Goal: Task Accomplishment & Management: Complete application form

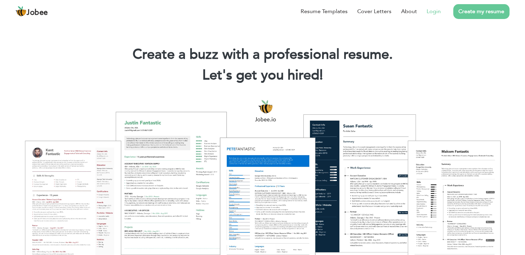
click at [437, 12] on link "Login" at bounding box center [434, 11] width 14 height 8
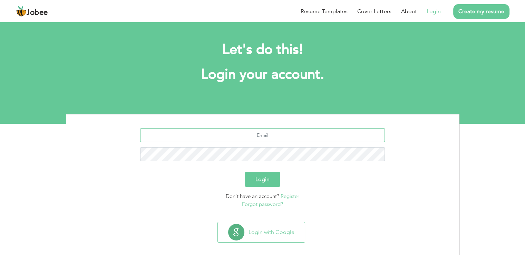
click at [297, 133] on input "text" at bounding box center [262, 135] width 245 height 14
click at [304, 134] on input "aliraza03358225962" at bounding box center [262, 135] width 245 height 14
type input "aliraza03358225962@gmail.com"
click at [265, 183] on button "Login" at bounding box center [262, 179] width 35 height 15
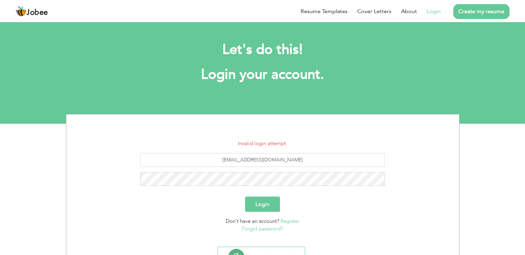
click at [293, 221] on link "Register" at bounding box center [290, 221] width 19 height 7
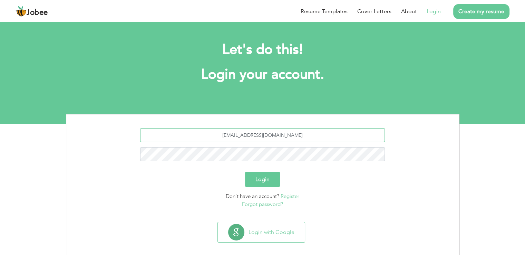
click at [272, 139] on input "aliraza03358225962@gmail.com" at bounding box center [262, 135] width 245 height 14
click at [271, 133] on input "aliraza03358225962@gmail.com" at bounding box center [262, 135] width 245 height 14
type input "[EMAIL_ADDRESS][DOMAIN_NAME]"
click at [245, 172] on button "Login" at bounding box center [262, 179] width 35 height 15
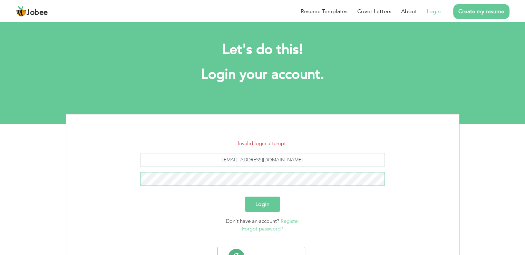
click at [245, 197] on button "Login" at bounding box center [262, 204] width 35 height 15
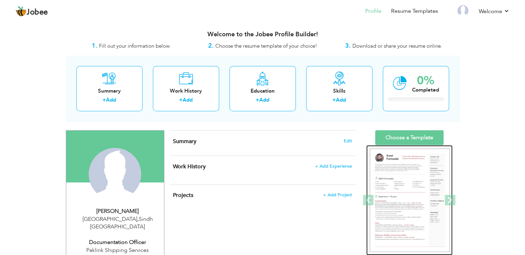
click at [434, 187] on img at bounding box center [410, 201] width 80 height 104
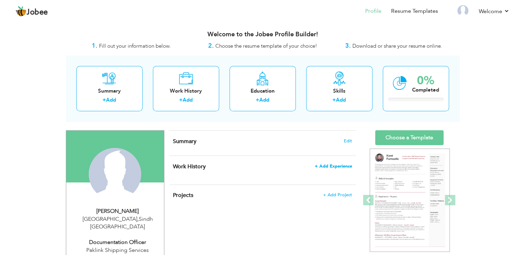
click at [342, 166] on span "+ Add Experience" at bounding box center [333, 166] width 37 height 5
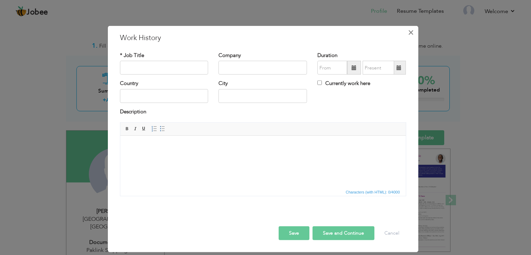
click at [409, 35] on span "×" at bounding box center [411, 32] width 6 height 12
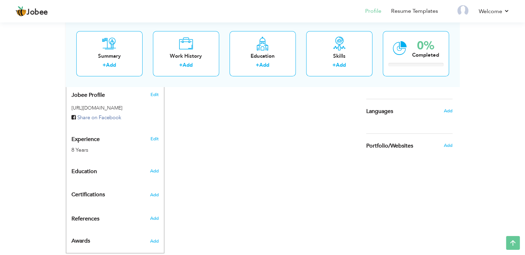
scroll to position [233, 0]
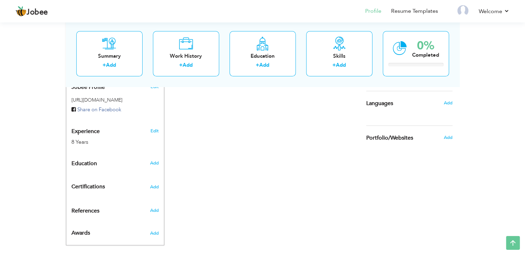
click at [76, 138] on div "8 Years" at bounding box center [107, 142] width 71 height 8
type input "[PERSON_NAME]"
type input "Raza"
type input "03358225962"
select select "number:166"
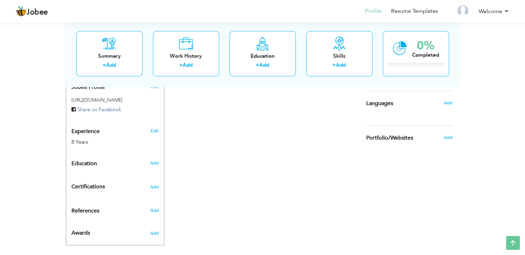
type input "Sindh"
type input "[GEOGRAPHIC_DATA]"
select select "number:10"
type input "Paklink Shipping Services"
type input "Documentation Officer"
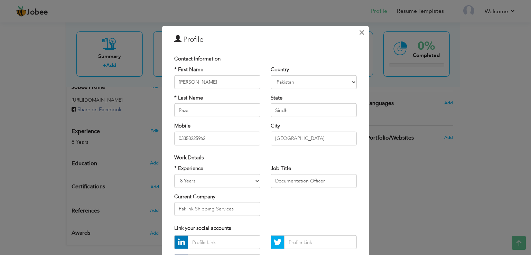
click at [359, 30] on span "×" at bounding box center [362, 32] width 6 height 12
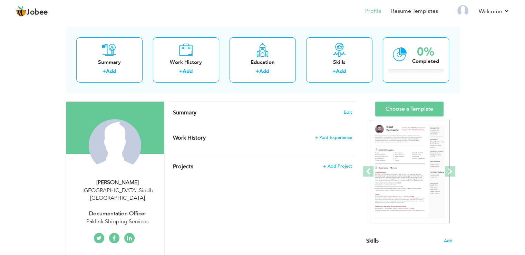
scroll to position [37, 0]
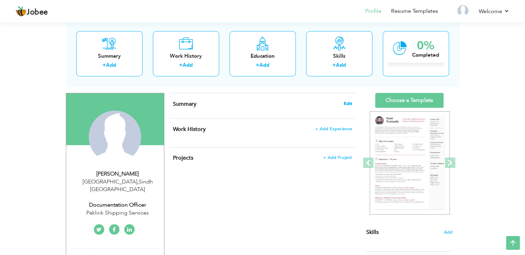
click at [346, 102] on span "Edit" at bounding box center [348, 103] width 8 height 5
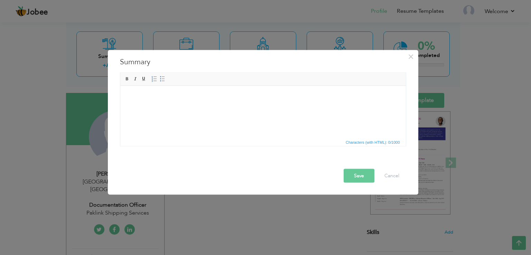
click at [247, 107] on html at bounding box center [262, 96] width 285 height 21
click at [201, 89] on html at bounding box center [262, 96] width 285 height 21
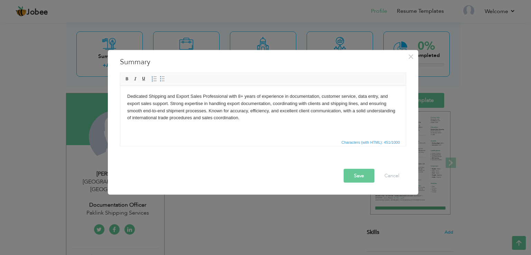
click at [364, 180] on button "Save" at bounding box center [358, 176] width 31 height 14
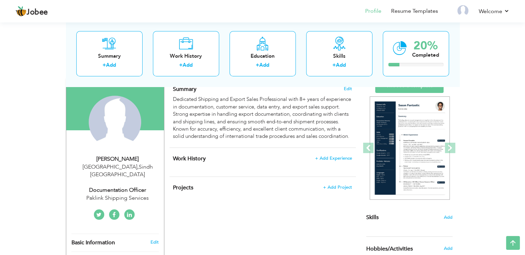
scroll to position [48, 0]
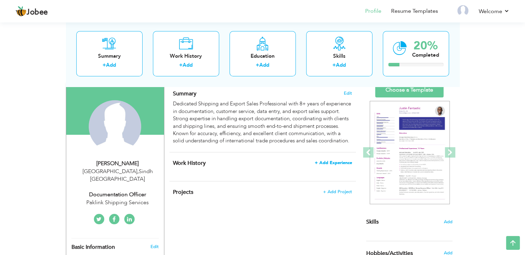
click at [333, 165] on span "+ Add Experience" at bounding box center [333, 162] width 37 height 5
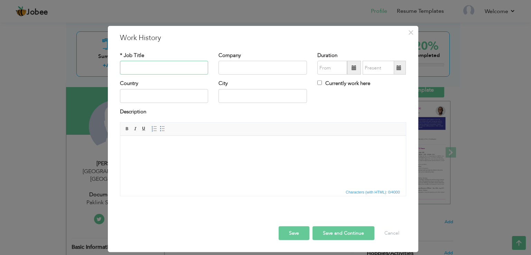
click at [175, 69] on input "text" at bounding box center [164, 68] width 88 height 14
click at [164, 157] on html at bounding box center [262, 146] width 285 height 21
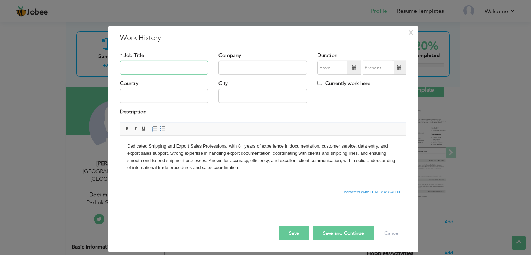
click at [174, 66] on input "text" at bounding box center [164, 68] width 88 height 14
type input "Sales & Sales Support"
click at [239, 64] on input "text" at bounding box center [262, 68] width 88 height 14
type input "Paklink Shipping Services"
click at [176, 97] on input "text" at bounding box center [164, 96] width 88 height 14
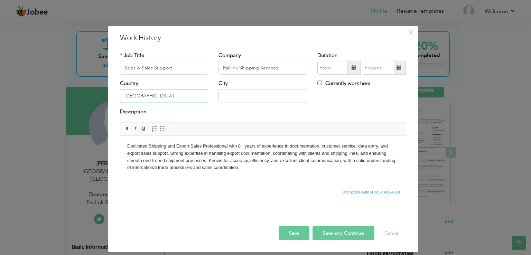
type input "[GEOGRAPHIC_DATA]"
click at [228, 99] on input "text" at bounding box center [262, 96] width 88 height 14
type input "[GEOGRAPHIC_DATA]"
type input "08/2025"
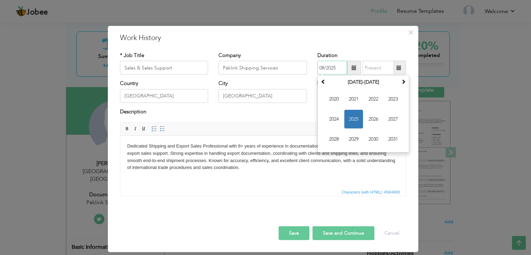
click at [329, 67] on input "08/2025" at bounding box center [332, 68] width 30 height 14
click at [322, 84] on span at bounding box center [323, 81] width 5 height 5
click at [403, 80] on span at bounding box center [403, 81] width 5 height 5
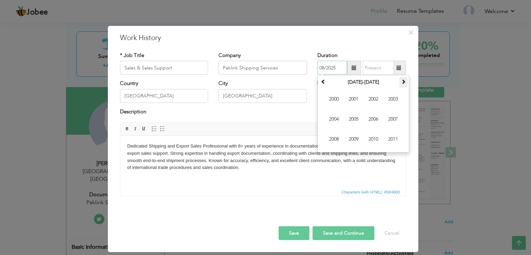
click at [401, 85] on th at bounding box center [403, 82] width 8 height 10
click at [392, 117] on span "2017" at bounding box center [392, 119] width 19 height 19
type input "08/2025"
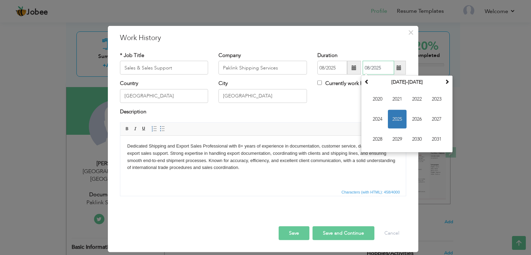
click at [377, 69] on input "08/2025" at bounding box center [377, 68] width 31 height 14
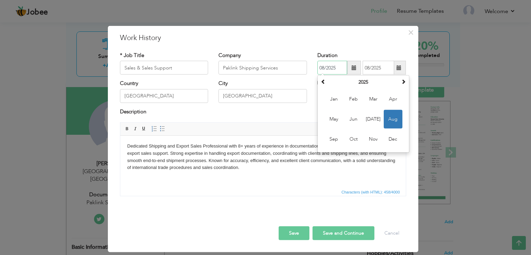
click at [333, 67] on input "08/2025" at bounding box center [332, 68] width 30 height 14
click at [324, 79] on span at bounding box center [323, 81] width 5 height 5
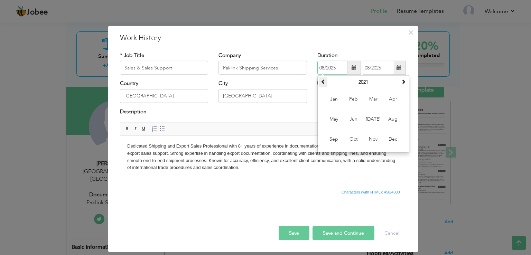
click at [324, 79] on span at bounding box center [323, 81] width 5 height 5
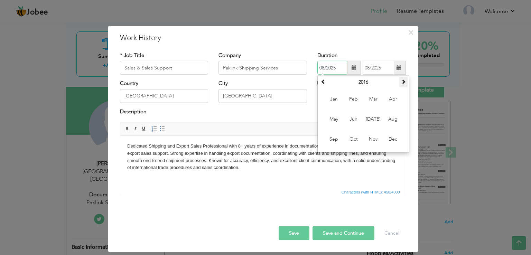
click at [400, 82] on th at bounding box center [403, 82] width 8 height 10
click at [360, 97] on span "Feb" at bounding box center [353, 99] width 19 height 19
type input "02/2017"
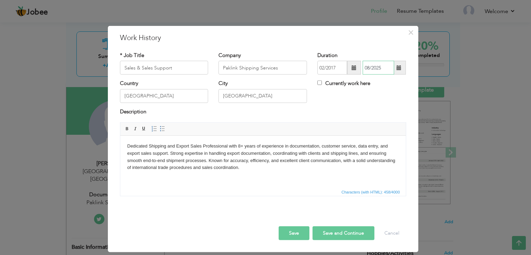
click at [382, 68] on input "08/2025" at bounding box center [377, 68] width 31 height 14
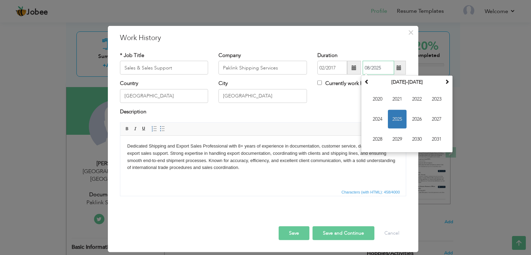
click at [395, 121] on span "2025" at bounding box center [397, 119] width 19 height 19
click at [440, 118] on span "Aug" at bounding box center [436, 119] width 19 height 19
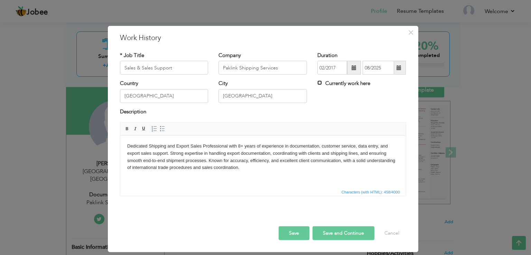
click at [319, 83] on input "Currently work here" at bounding box center [319, 82] width 4 height 4
checkbox input "true"
click at [343, 235] on button "Save and Continue" at bounding box center [343, 233] width 62 height 14
checkbox input "false"
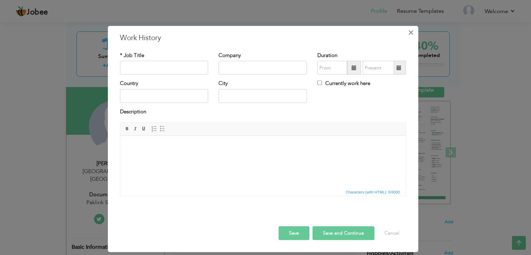
click at [411, 34] on span "×" at bounding box center [411, 32] width 6 height 12
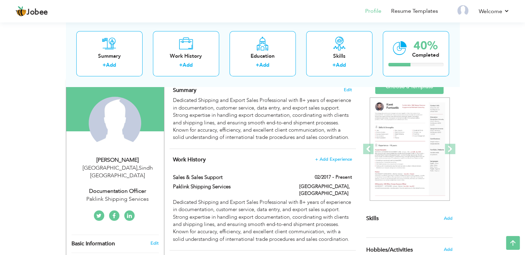
scroll to position [47, 0]
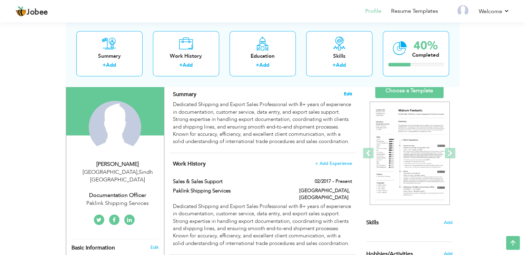
click at [347, 92] on span "Edit" at bounding box center [348, 94] width 8 height 5
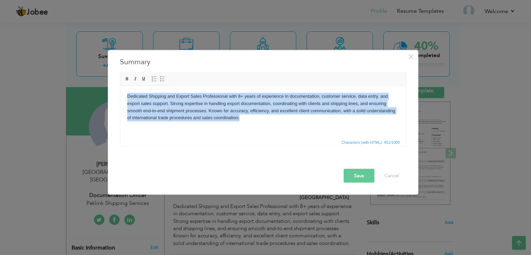
drag, startPoint x: 259, startPoint y: 126, endPoint x: 185, endPoint y: 163, distance: 82.8
click at [120, 86] on html "Dedicated Shipping and Export Sales Professional with 8+ years of experience in…" at bounding box center [262, 107] width 285 height 42
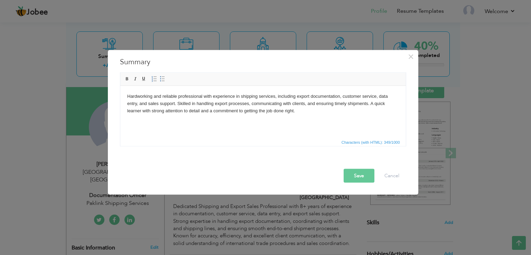
click at [358, 173] on button "Save" at bounding box center [358, 176] width 31 height 14
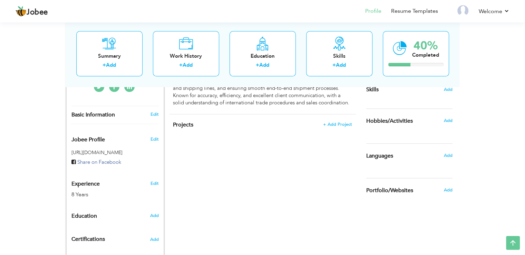
scroll to position [189, 0]
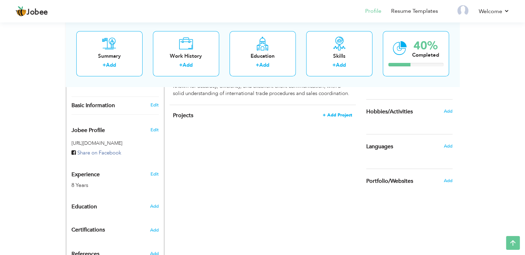
click at [334, 116] on span "+ Add Project" at bounding box center [337, 115] width 29 height 5
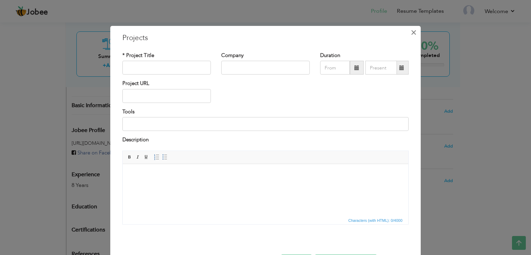
click at [408, 34] on button "×" at bounding box center [413, 32] width 11 height 11
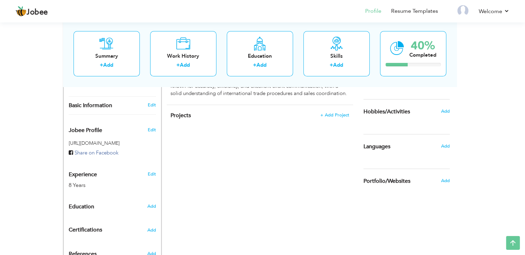
click at [408, 34] on div "Welcome to the Jobee Profile Builder! 1. Fill out your information below. 2. Ch…" at bounding box center [260, 67] width 394 height 464
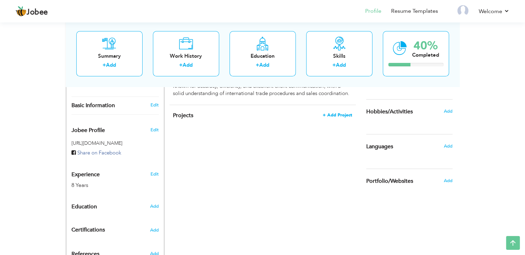
click at [342, 114] on span "+ Add Project" at bounding box center [337, 115] width 29 height 5
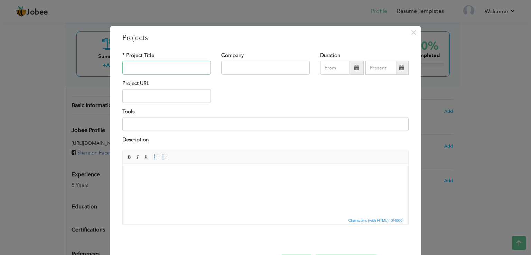
click at [191, 65] on input "text" at bounding box center [166, 68] width 88 height 14
type input "Documentation"
click at [243, 69] on input "text" at bounding box center [265, 68] width 88 height 14
drag, startPoint x: 192, startPoint y: 68, endPoint x: 239, endPoint y: 61, distance: 47.5
click at [239, 61] on div "* Project Title Documentation Company Duration" at bounding box center [265, 66] width 296 height 28
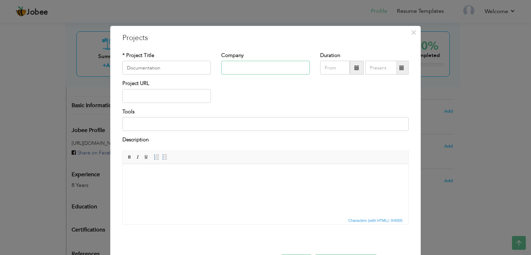
click at [239, 61] on input "text" at bounding box center [265, 68] width 88 height 14
type input "Paklink Shipping Services"
click at [168, 93] on input "text" at bounding box center [166, 96] width 88 height 14
click at [170, 125] on input at bounding box center [265, 124] width 286 height 14
click at [270, 118] on input at bounding box center [265, 124] width 286 height 14
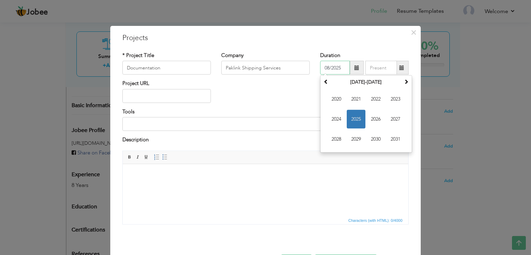
click at [331, 69] on input "08/2025" at bounding box center [335, 68] width 30 height 14
click at [323, 82] on span at bounding box center [325, 81] width 5 height 5
click at [404, 83] on span at bounding box center [406, 81] width 5 height 5
click at [399, 113] on span "2017" at bounding box center [395, 119] width 19 height 19
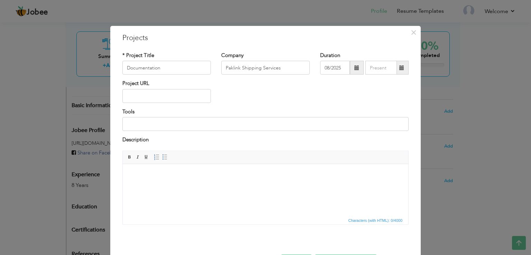
click at [300, 111] on div "Tools" at bounding box center [265, 119] width 286 height 23
click at [341, 67] on input "08/2025" at bounding box center [335, 68] width 30 height 14
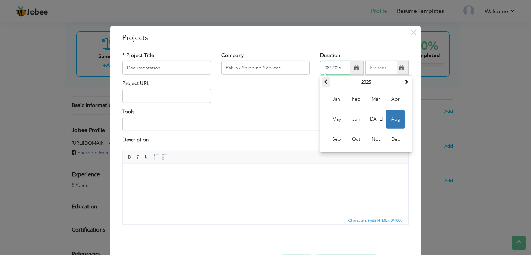
click at [325, 83] on span at bounding box center [325, 81] width 5 height 5
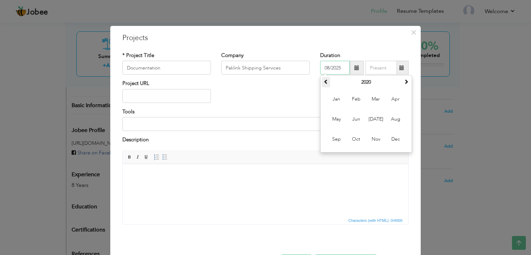
click at [325, 83] on span at bounding box center [325, 81] width 5 height 5
click at [350, 101] on span "Feb" at bounding box center [356, 99] width 19 height 19
type input "02/2017"
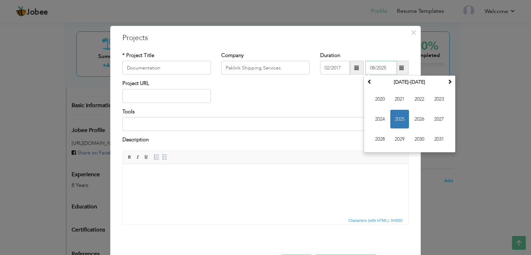
click at [381, 68] on input "08/2025" at bounding box center [380, 68] width 31 height 14
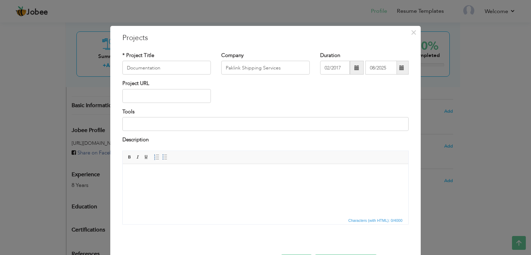
click at [305, 103] on div "Project URL" at bounding box center [265, 94] width 296 height 28
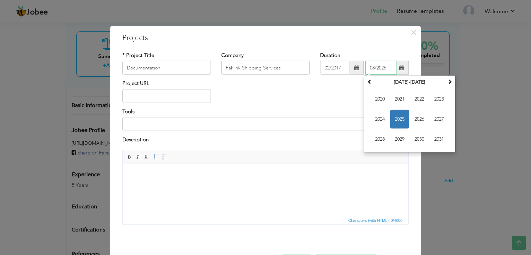
click at [383, 68] on input "08/2025" at bounding box center [380, 68] width 31 height 14
click at [368, 82] on span at bounding box center [369, 81] width 5 height 5
click at [445, 86] on th at bounding box center [449, 82] width 8 height 10
click at [437, 94] on span "2023" at bounding box center [438, 99] width 19 height 19
click at [437, 98] on span "Apr" at bounding box center [438, 99] width 19 height 19
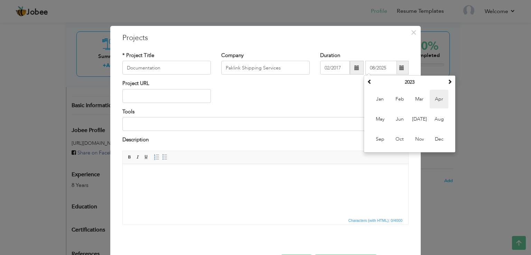
type input "04/2023"
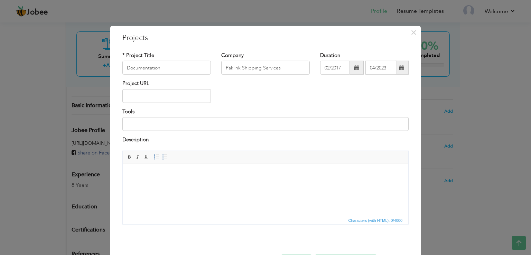
click at [378, 93] on div "Project URL" at bounding box center [265, 94] width 296 height 28
click at [187, 182] on html at bounding box center [265, 174] width 285 height 21
click at [156, 171] on body at bounding box center [266, 174] width 272 height 7
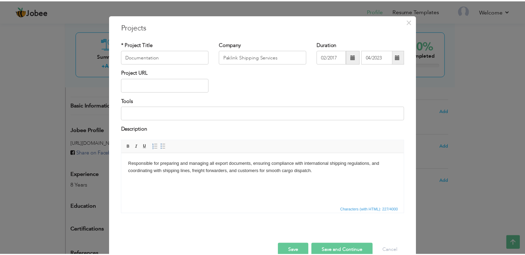
scroll to position [25, 0]
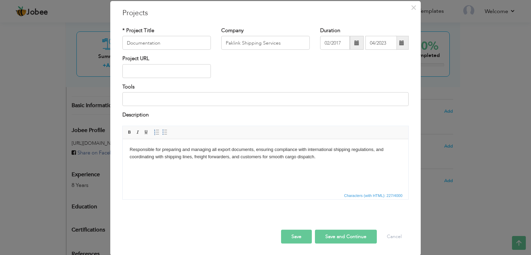
click at [343, 233] on button "Save and Continue" at bounding box center [346, 236] width 62 height 14
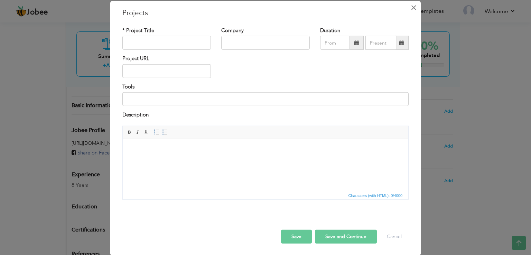
click at [413, 6] on span "×" at bounding box center [413, 7] width 6 height 12
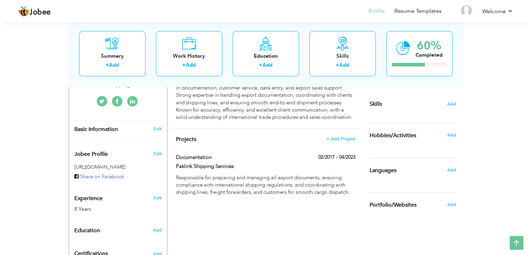
scroll to position [169, 0]
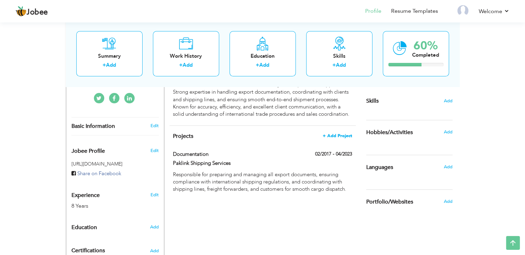
click at [341, 136] on span "+ Add Project" at bounding box center [337, 135] width 29 height 5
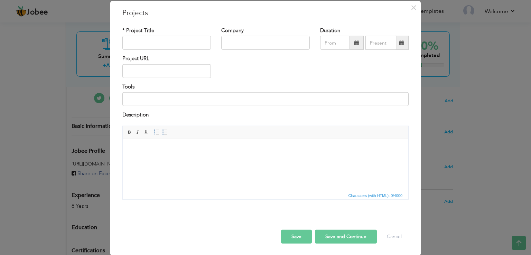
scroll to position [0, 0]
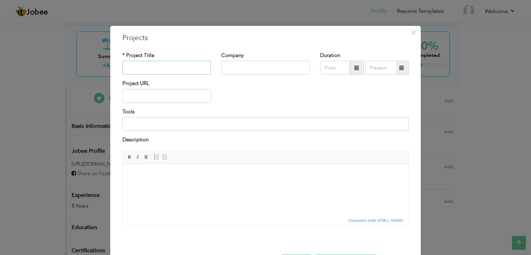
click at [160, 62] on input "text" at bounding box center [166, 68] width 88 height 14
click at [193, 64] on input "text" at bounding box center [166, 68] width 88 height 14
click at [249, 66] on input "text" at bounding box center [265, 68] width 88 height 14
click at [188, 65] on input "Customer Service" at bounding box center [166, 68] width 88 height 14
type input "Customer Service Officer"
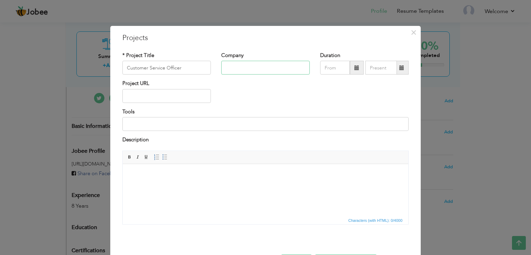
click at [254, 61] on input "text" at bounding box center [265, 68] width 88 height 14
type input "Paklink Shipping Services"
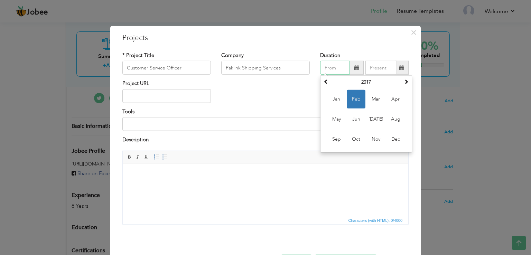
click at [332, 71] on input "text" at bounding box center [335, 68] width 30 height 14
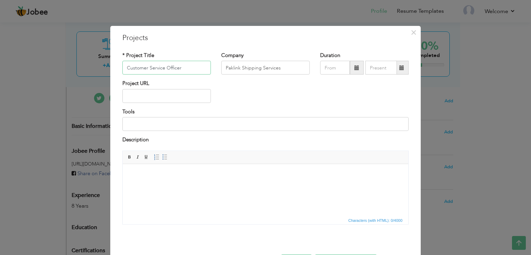
click at [200, 72] on input "Customer Service Officer" at bounding box center [166, 68] width 88 height 14
click at [417, 32] on div "× Projects * Project Title Customer Service Officer Company Paklink Shipping Se…" at bounding box center [265, 153] width 310 height 255
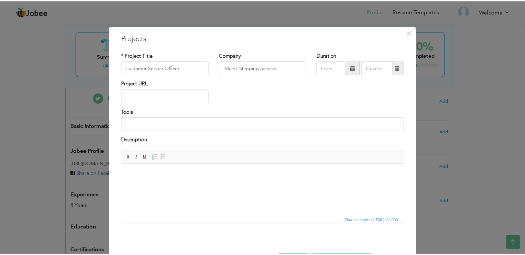
scroll to position [25, 0]
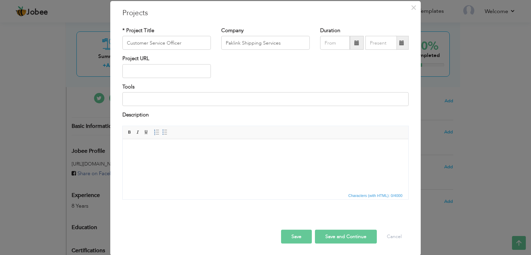
click at [353, 238] on button "Save and Continue" at bounding box center [346, 236] width 62 height 14
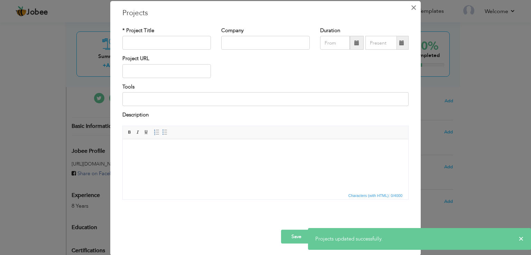
click at [410, 7] on span "×" at bounding box center [413, 7] width 6 height 12
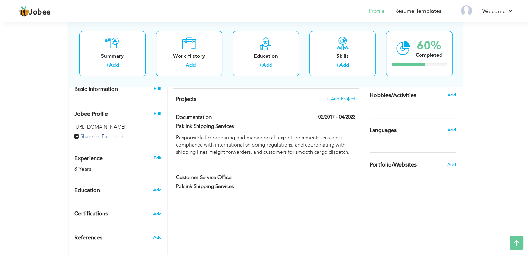
scroll to position [216, 0]
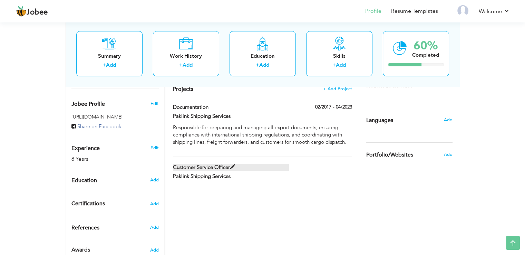
click at [233, 168] on span at bounding box center [232, 166] width 5 height 5
type input "Customer Service Officer"
type input "Paklink Shipping Services"
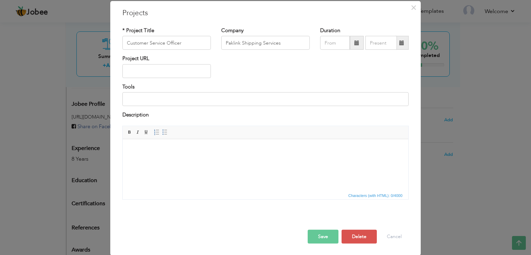
scroll to position [0, 0]
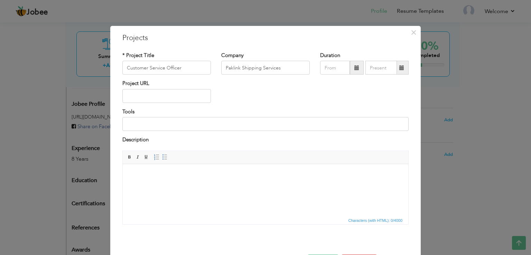
click at [350, 68] on span at bounding box center [357, 68] width 14 height 14
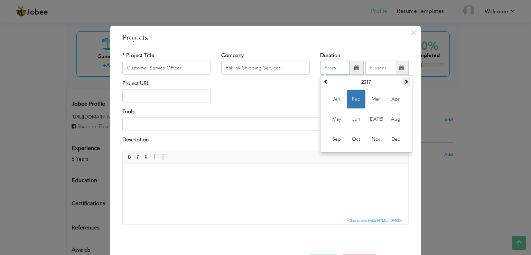
click at [403, 86] on th at bounding box center [406, 82] width 8 height 10
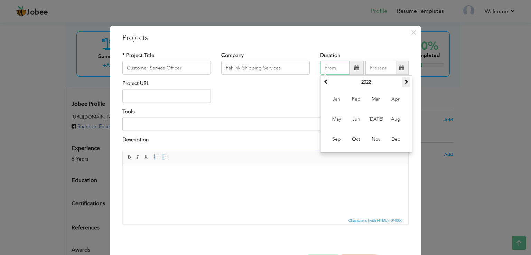
click at [403, 86] on th at bounding box center [406, 82] width 8 height 10
click at [398, 101] on span "Apr" at bounding box center [395, 99] width 19 height 19
type input "04/2023"
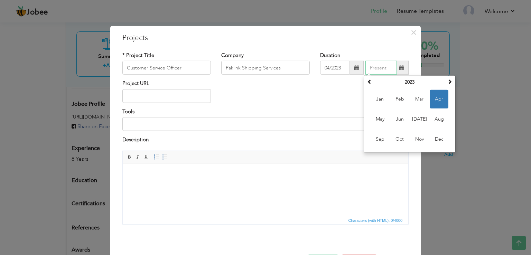
click at [376, 67] on input "text" at bounding box center [380, 68] width 31 height 14
click at [447, 82] on span at bounding box center [449, 81] width 5 height 5
click at [373, 97] on span "Jan" at bounding box center [379, 99] width 19 height 19
type input "01/2024"
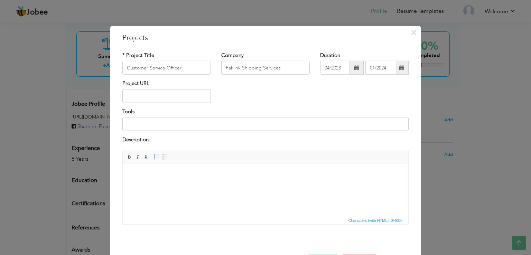
click at [166, 177] on body at bounding box center [266, 174] width 272 height 7
click at [177, 175] on body at bounding box center [266, 174] width 272 height 7
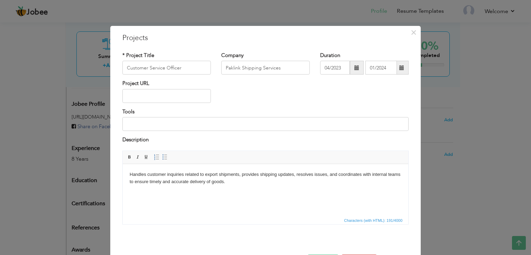
scroll to position [25, 0]
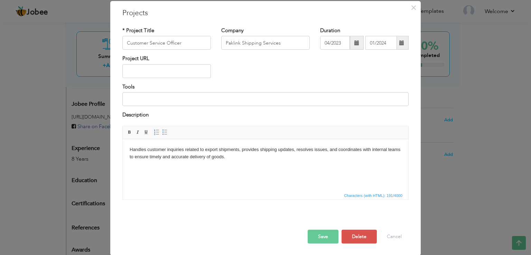
click at [316, 237] on button "Save" at bounding box center [322, 236] width 31 height 14
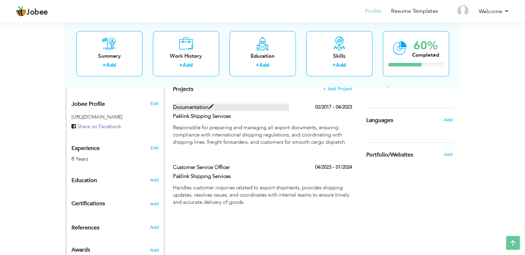
click at [227, 107] on label "Documentation" at bounding box center [231, 107] width 116 height 7
type input "Documentation"
type input "02/2017"
type input "04/2023"
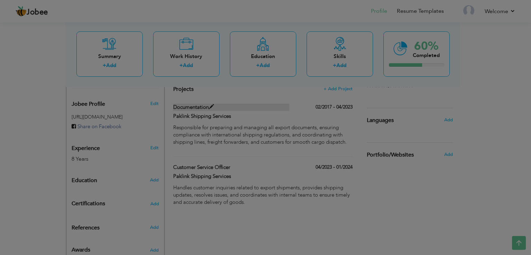
scroll to position [0, 0]
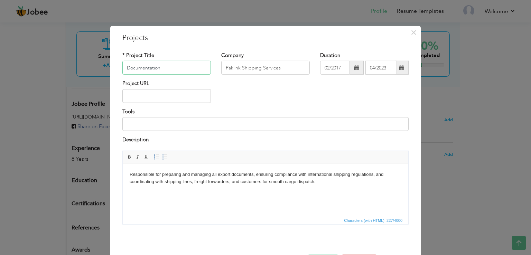
click at [169, 63] on input "Documentation" at bounding box center [166, 68] width 88 height 14
type input "Documentation Officer"
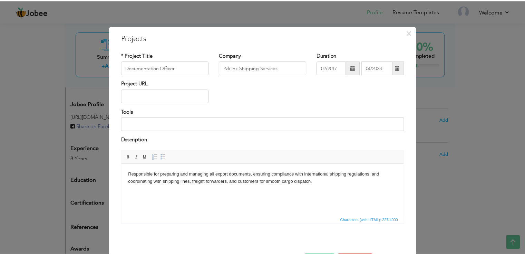
scroll to position [25, 0]
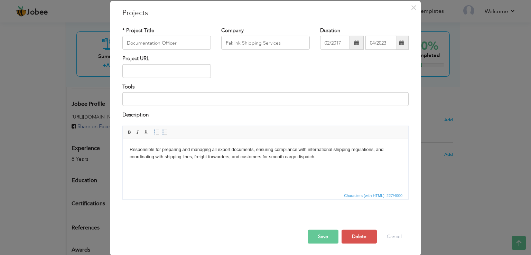
click at [325, 232] on button "Save" at bounding box center [322, 236] width 31 height 14
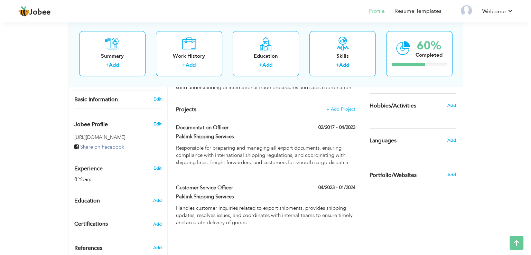
scroll to position [191, 0]
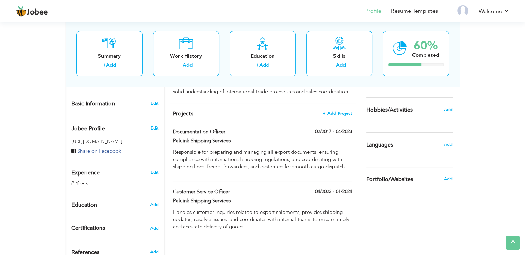
click at [333, 113] on span "+ Add Project" at bounding box center [337, 113] width 29 height 5
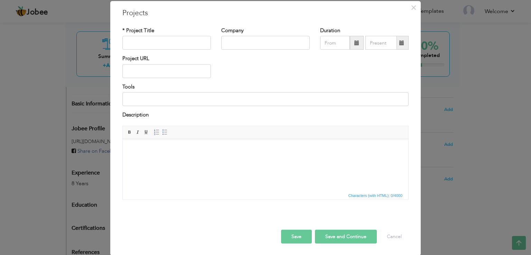
scroll to position [0, 0]
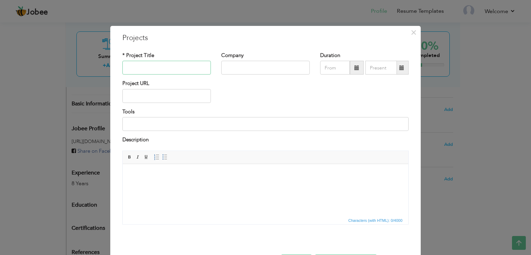
click at [164, 69] on input "text" at bounding box center [166, 68] width 88 height 14
type input "Data Entry Work"
click at [263, 70] on input "text" at bounding box center [265, 68] width 88 height 14
type input "Paklink Shipping Services"
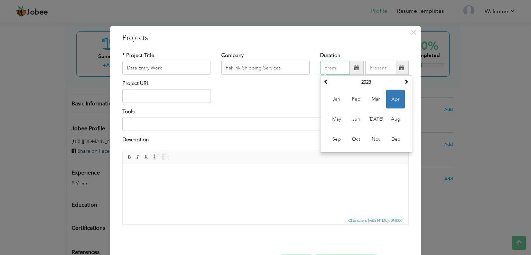
click at [335, 70] on input "text" at bounding box center [335, 68] width 30 height 14
click at [404, 84] on span at bounding box center [406, 81] width 5 height 5
click at [333, 102] on span "Jan" at bounding box center [336, 99] width 19 height 19
type input "01/2024"
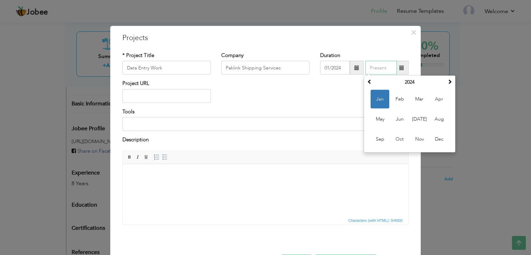
click at [382, 69] on input "text" at bounding box center [380, 68] width 31 height 14
click at [449, 83] on span at bounding box center [449, 81] width 5 height 5
click at [413, 122] on span "Jul" at bounding box center [419, 119] width 19 height 19
type input "07/2025"
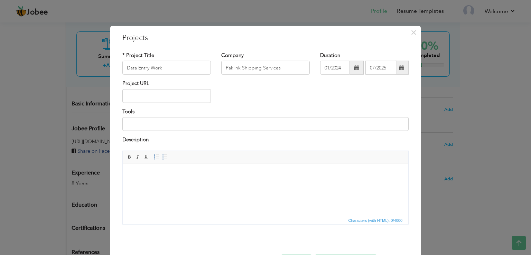
click at [185, 185] on html at bounding box center [265, 174] width 285 height 21
click at [160, 185] on html at bounding box center [265, 174] width 285 height 21
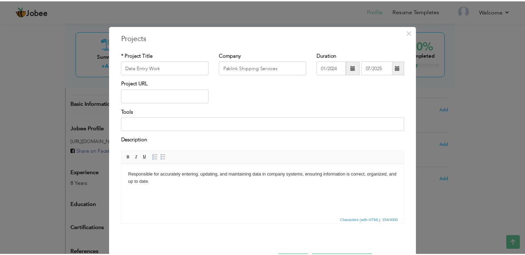
scroll to position [25, 0]
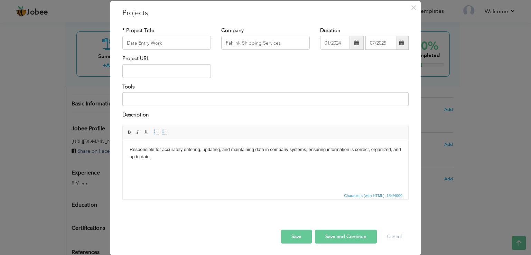
click at [346, 234] on button "Save and Continue" at bounding box center [346, 236] width 62 height 14
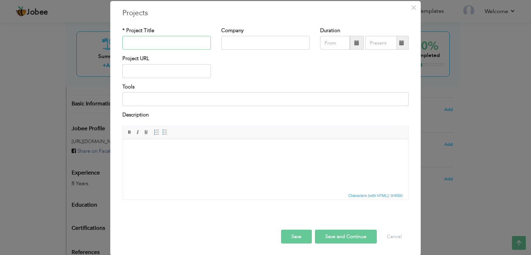
click at [187, 42] on input "text" at bounding box center [166, 43] width 88 height 14
click at [187, 42] on input "Sales & Sales Support" at bounding box center [166, 43] width 88 height 14
type input "Sales & Sales Support"
click at [265, 34] on div "Company" at bounding box center [265, 38] width 88 height 23
click at [263, 46] on input "text" at bounding box center [265, 43] width 88 height 14
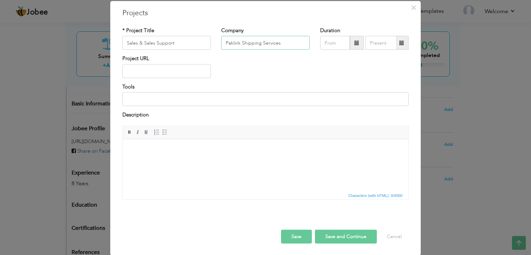
type input "Paklink Shipping Services"
click at [266, 68] on div "Project URL" at bounding box center [265, 69] width 296 height 28
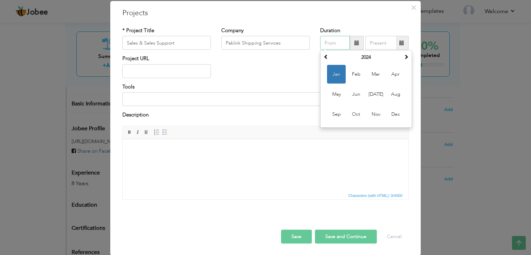
click at [340, 42] on input "text" at bounding box center [335, 43] width 30 height 14
click at [375, 95] on span "Jul" at bounding box center [375, 94] width 19 height 19
type input "07/2024"
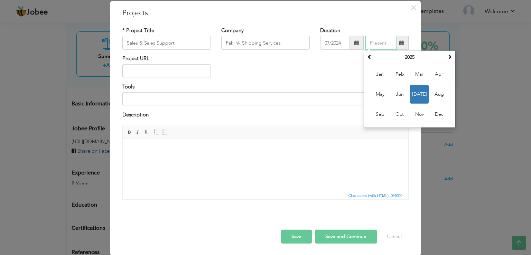
click at [383, 43] on input "text" at bounding box center [380, 43] width 31 height 14
click at [393, 42] on input "text" at bounding box center [380, 43] width 31 height 14
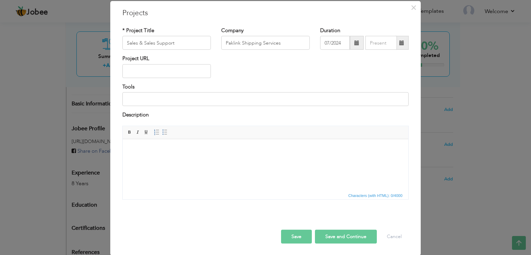
click at [331, 68] on div "Project URL" at bounding box center [265, 69] width 296 height 28
click at [396, 43] on span at bounding box center [401, 43] width 13 height 14
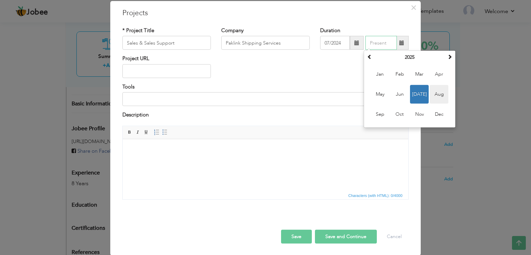
click at [442, 93] on span "Aug" at bounding box center [438, 94] width 19 height 19
type input "08/2025"
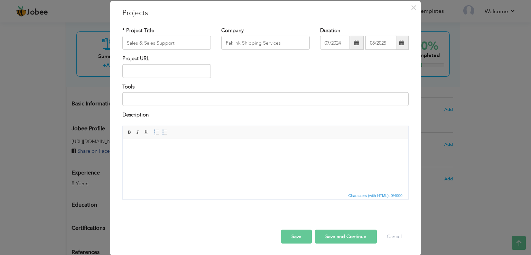
click at [395, 48] on span at bounding box center [401, 43] width 13 height 14
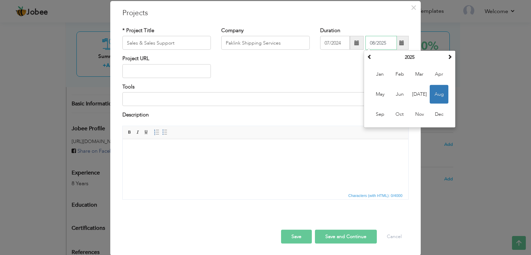
click at [379, 42] on input "08/2025" at bounding box center [380, 43] width 31 height 14
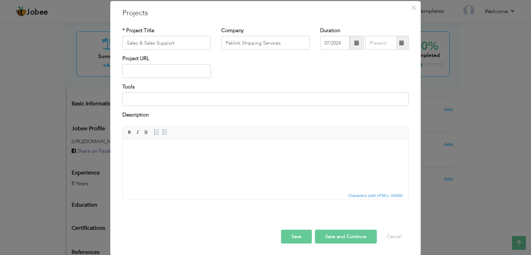
click at [301, 68] on div "Project URL" at bounding box center [265, 69] width 296 height 28
click at [173, 160] on html at bounding box center [265, 149] width 285 height 21
click at [217, 154] on html at bounding box center [265, 149] width 285 height 21
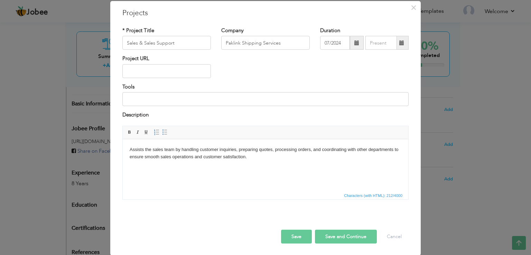
click at [172, 169] on p at bounding box center [266, 168] width 272 height 7
drag, startPoint x: 224, startPoint y: 172, endPoint x: 236, endPoint y: 317, distance: 145.0
click at [123, 178] on html "Assists the sales team by handling customer inquiries, preparing quotes, proces…" at bounding box center [265, 159] width 285 height 40
click at [127, 133] on span at bounding box center [130, 132] width 6 height 6
click at [254, 171] on p "I am presently serving in this department." at bounding box center [266, 168] width 272 height 7
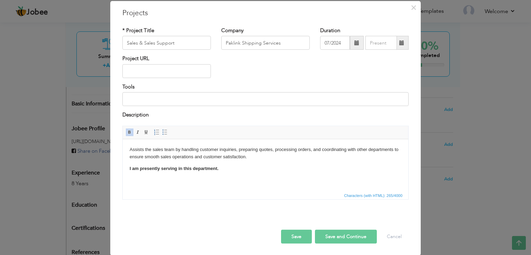
click at [340, 239] on button "Save and Continue" at bounding box center [346, 236] width 62 height 14
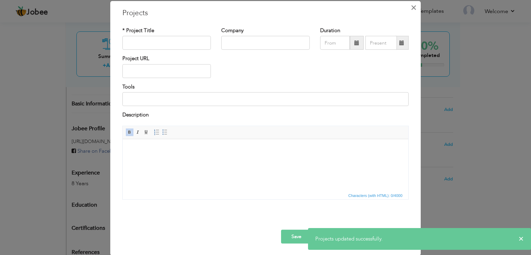
click at [410, 9] on span "×" at bounding box center [413, 7] width 6 height 12
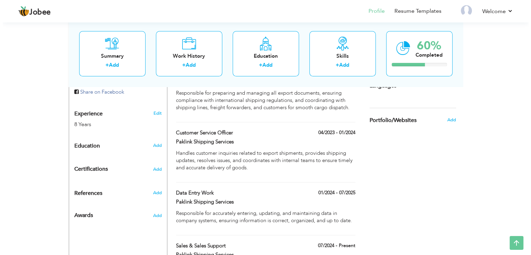
scroll to position [255, 0]
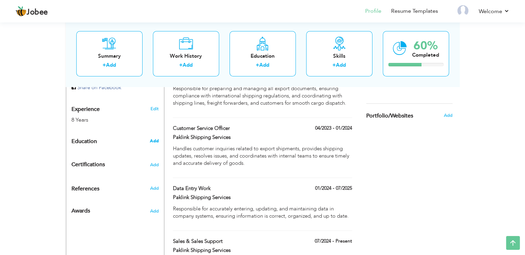
click at [153, 138] on span "Add" at bounding box center [154, 141] width 9 height 6
radio input "true"
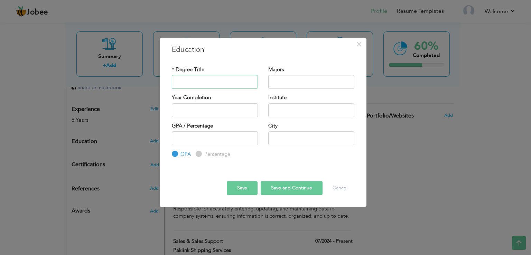
click at [210, 83] on input "text" at bounding box center [215, 82] width 86 height 14
click at [199, 80] on input "text" at bounding box center [215, 82] width 86 height 14
type input "2025"
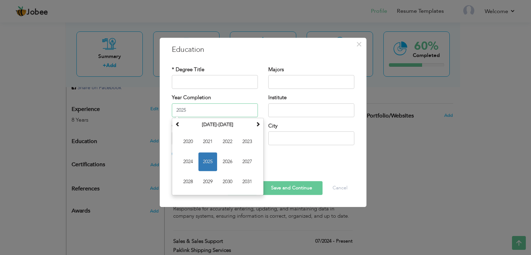
click at [202, 115] on input "2025" at bounding box center [215, 110] width 86 height 14
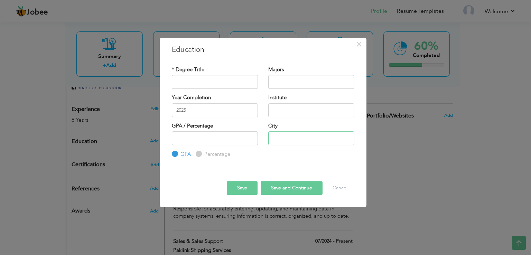
click at [288, 134] on input "text" at bounding box center [311, 138] width 86 height 14
type input "[GEOGRAPHIC_DATA]"
click at [235, 79] on input "text" at bounding box center [215, 82] width 86 height 14
type input "Intermediate"
click at [287, 79] on input "text" at bounding box center [311, 82] width 86 height 14
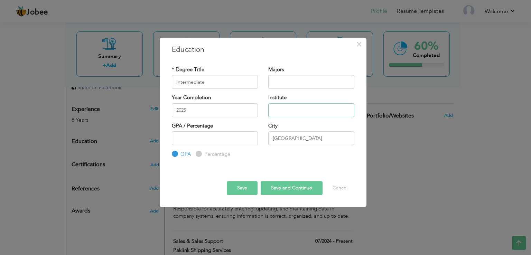
click at [294, 108] on input "text" at bounding box center [311, 110] width 86 height 14
click at [292, 110] on input "Sindh" at bounding box center [311, 110] width 86 height 14
paste input "M government college boys karachi"
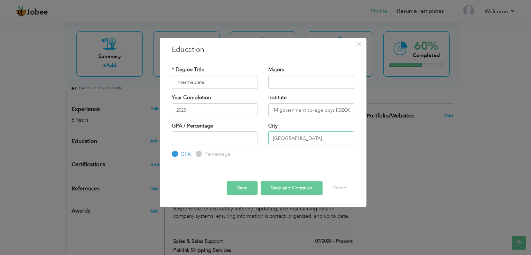
scroll to position [0, 0]
click at [307, 144] on input "[GEOGRAPHIC_DATA]" at bounding box center [311, 138] width 86 height 14
click at [309, 109] on input "SM government college boys karachi" at bounding box center [311, 110] width 86 height 14
paste input ".M. GOVT. ARTS AND COMMERCE COLLEGE MORNING"
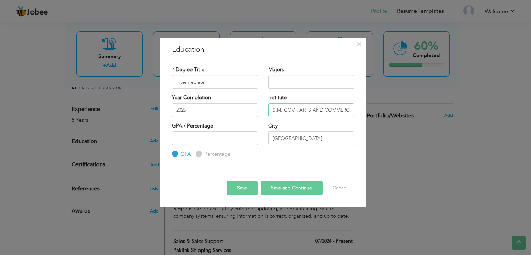
click at [309, 109] on input "S.M. GOVT. ARTS AND COMMERCE COLLEGE MORNING" at bounding box center [311, 110] width 86 height 14
type input "S.M. GOVT. ARTS AND COMMERCE COLLEGE MORNING"
click at [309, 139] on input "[GEOGRAPHIC_DATA]" at bounding box center [311, 138] width 86 height 14
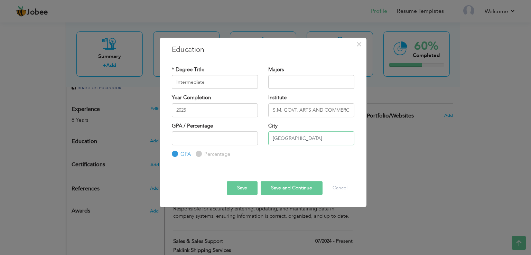
click at [297, 136] on input "[GEOGRAPHIC_DATA]" at bounding box center [311, 138] width 86 height 14
click at [222, 139] on input "number" at bounding box center [215, 138] width 86 height 14
click at [284, 188] on button "Save and Continue" at bounding box center [291, 188] width 62 height 14
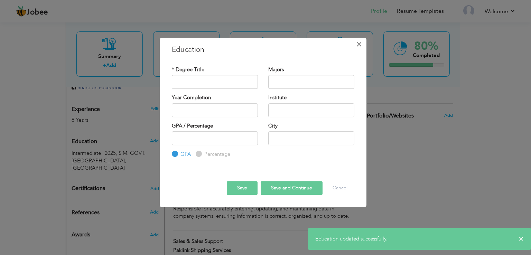
click at [359, 42] on span "×" at bounding box center [359, 44] width 6 height 12
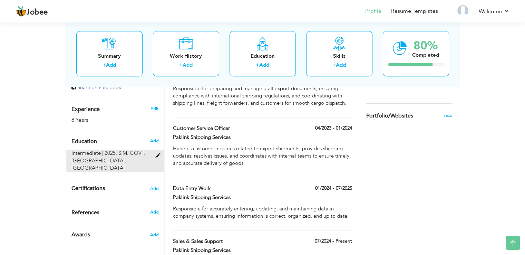
click at [159, 153] on span at bounding box center [159, 155] width 9 height 5
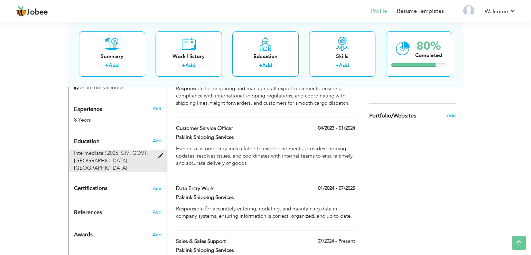
type input "Intermediate"
type input "2025"
type input "S.M. GOVT. ARTS AND COMMERCE COLLEGE MORNING"
type input "[GEOGRAPHIC_DATA]"
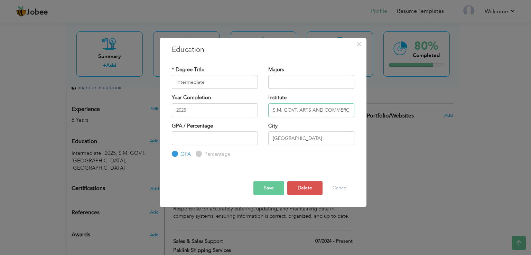
click at [292, 109] on input "S.M. GOVT. ARTS AND COMMERCE COLLEGE MORNING" at bounding box center [311, 110] width 86 height 14
click at [301, 111] on input "S.M. Govt. ARTS AND COMMERCE COLLEGE MORNING" at bounding box center [311, 110] width 86 height 14
click at [324, 109] on input "S.M. Govt. Arts AND COMMERCE COLLEGE MORNING" at bounding box center [311, 110] width 86 height 14
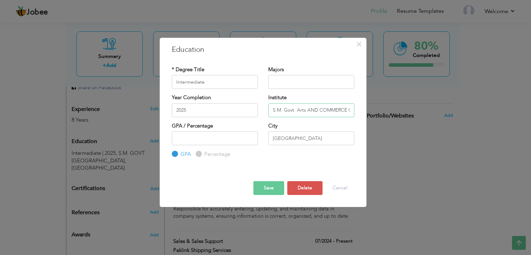
click at [311, 110] on input "S.M. Govt. Arts AND COMMERCE COLLEGE MORNING" at bounding box center [311, 110] width 86 height 14
type input "S.M. Govt. Arts and [GEOGRAPHIC_DATA]"
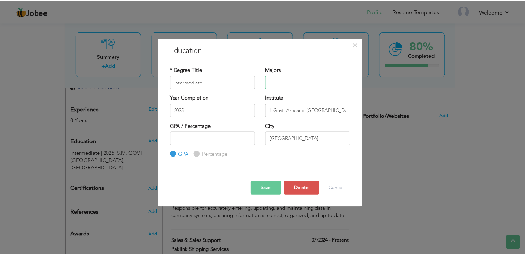
scroll to position [0, 0]
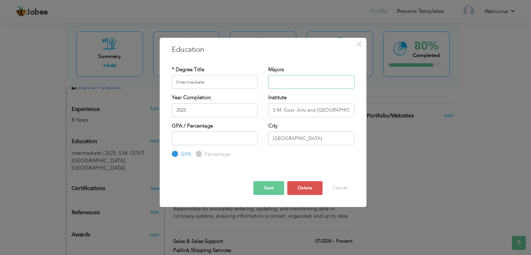
click at [297, 82] on input "text" at bounding box center [311, 82] width 86 height 14
click at [272, 188] on button "Save" at bounding box center [268, 188] width 31 height 14
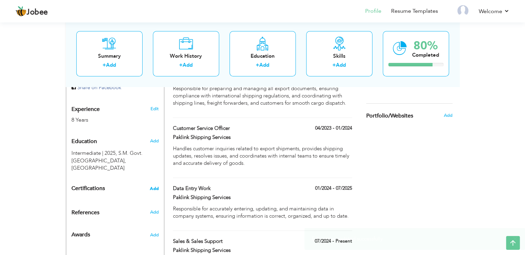
click at [153, 186] on span "Add" at bounding box center [154, 188] width 9 height 5
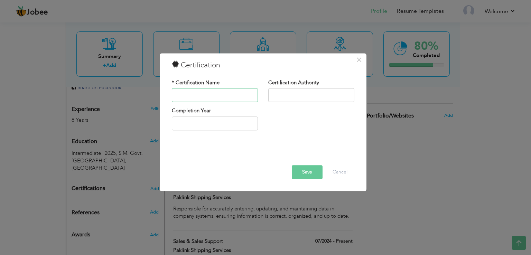
click at [214, 96] on input "text" at bounding box center [215, 95] width 86 height 14
click at [214, 96] on input "Inter" at bounding box center [215, 95] width 86 height 14
type input "Inter Certificate"
click at [303, 95] on input "text" at bounding box center [311, 95] width 86 height 14
drag, startPoint x: 303, startPoint y: 93, endPoint x: 234, endPoint y: 94, distance: 69.5
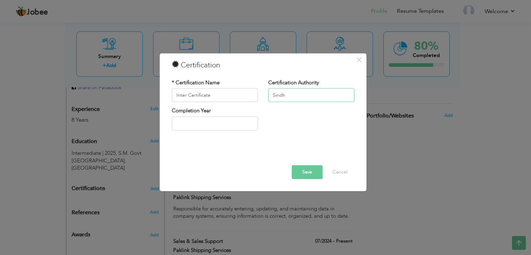
click at [234, 94] on div "* Certification Name Inter Certificate Certification Authority Sindh" at bounding box center [263, 93] width 193 height 28
click at [307, 95] on input "Sindh" at bounding box center [311, 95] width 86 height 14
type input "Sindh"
click at [359, 62] on span "×" at bounding box center [359, 60] width 6 height 12
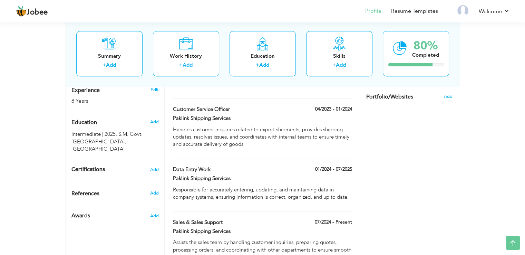
scroll to position [290, 0]
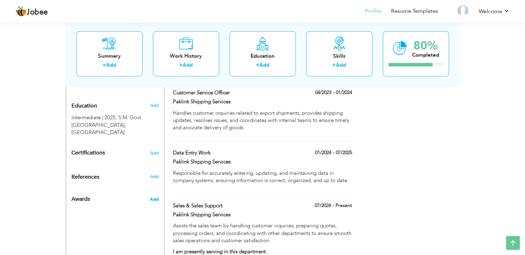
click at [155, 196] on span "Add" at bounding box center [154, 199] width 9 height 6
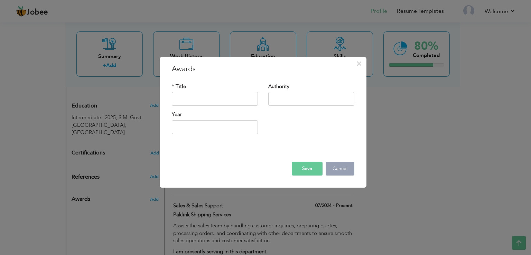
click at [345, 171] on button "Cancel" at bounding box center [339, 169] width 29 height 14
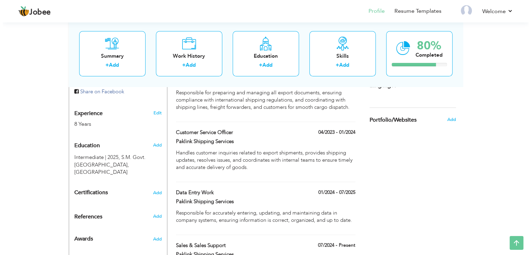
scroll to position [233, 0]
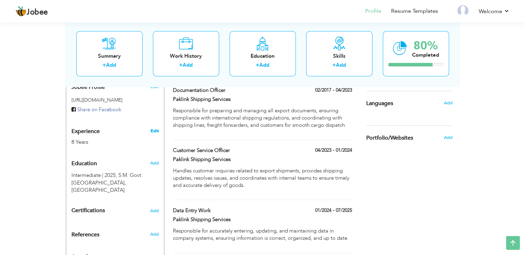
click at [156, 128] on link "Edit" at bounding box center [154, 131] width 8 height 6
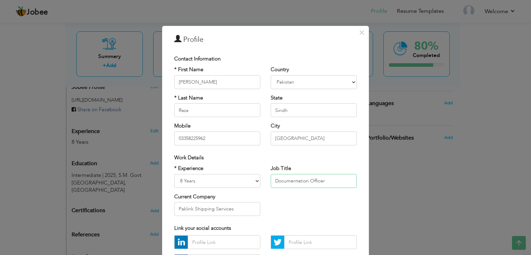
click at [306, 181] on input "Documentation Officer" at bounding box center [314, 181] width 86 height 14
click at [330, 185] on input "Sales & Sales Support" at bounding box center [314, 181] width 86 height 14
type input "Sales & Sales Support Officer"
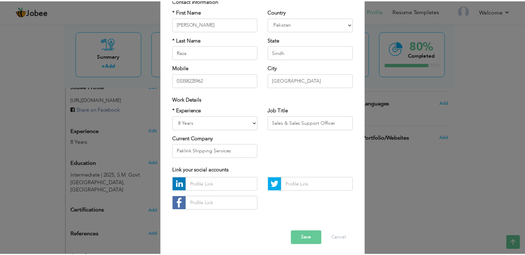
scroll to position [60, 0]
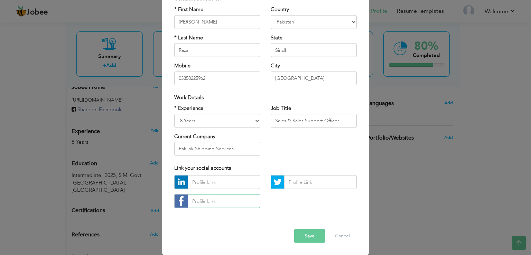
click at [222, 201] on input "text" at bounding box center [224, 201] width 73 height 14
click at [304, 231] on button "Save" at bounding box center [309, 236] width 31 height 14
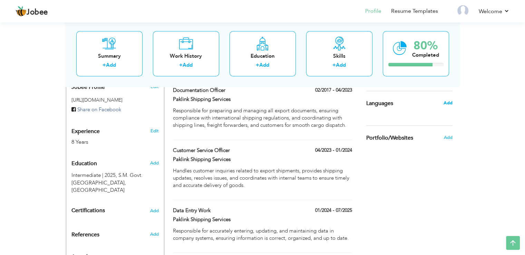
click at [449, 100] on span "Add" at bounding box center [448, 103] width 9 height 6
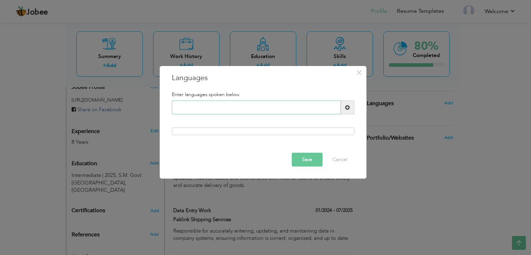
click at [213, 112] on input "text" at bounding box center [256, 108] width 169 height 14
type input "Urdu"
click at [301, 132] on div at bounding box center [263, 131] width 182 height 8
click at [292, 134] on div at bounding box center [263, 131] width 182 height 8
drag, startPoint x: 292, startPoint y: 134, endPoint x: 349, endPoint y: 109, distance: 62.3
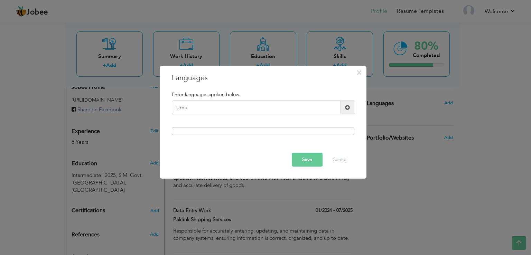
click at [349, 109] on div "Enter languages spoken below. Urdu Please enter a valid language." at bounding box center [263, 114] width 193 height 54
click at [349, 109] on span at bounding box center [347, 107] width 5 height 5
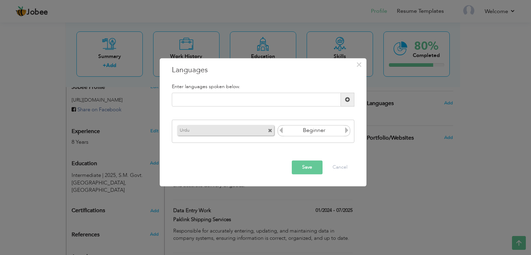
click at [312, 127] on input "Beginner" at bounding box center [314, 130] width 60 height 10
click at [349, 131] on icon at bounding box center [346, 130] width 6 height 6
click at [300, 99] on input "text" at bounding box center [256, 100] width 169 height 14
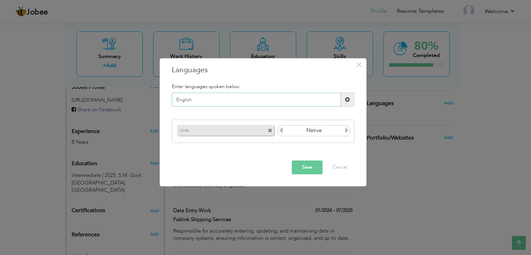
type input "English"
click at [345, 100] on span at bounding box center [347, 99] width 5 height 5
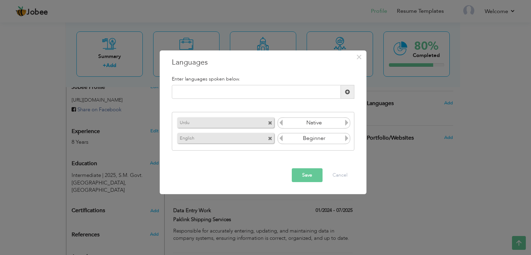
click at [345, 139] on icon at bounding box center [346, 138] width 6 height 6
click at [280, 138] on icon at bounding box center [281, 138] width 6 height 6
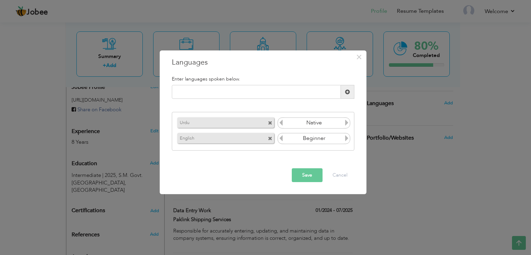
click at [346, 139] on icon at bounding box center [346, 138] width 6 height 6
click at [291, 89] on input "text" at bounding box center [256, 92] width 169 height 14
click at [302, 181] on button "Save" at bounding box center [307, 175] width 31 height 14
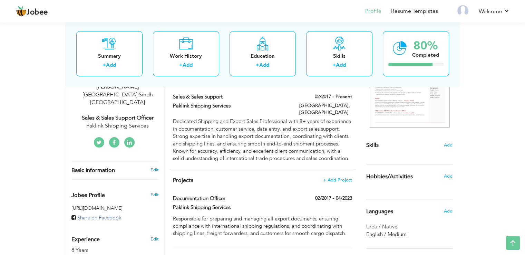
scroll to position [150, 0]
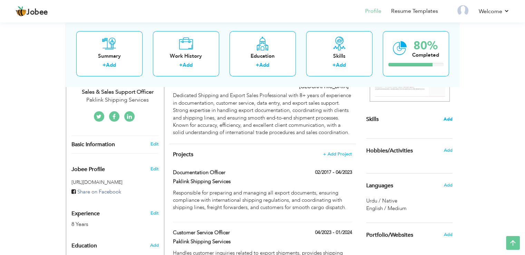
click at [448, 118] on span "Add" at bounding box center [448, 119] width 9 height 7
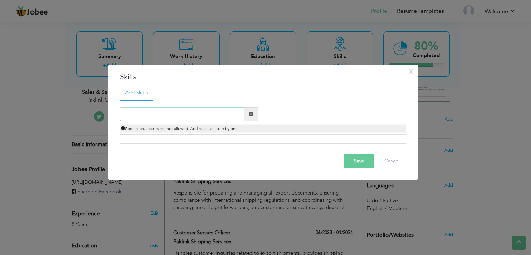
click at [223, 110] on input "text" at bounding box center [182, 114] width 124 height 14
click at [207, 117] on input "Digital Marketing" at bounding box center [182, 114] width 124 height 14
type input "Digital Marketing"
click at [253, 112] on span at bounding box center [250, 114] width 5 height 5
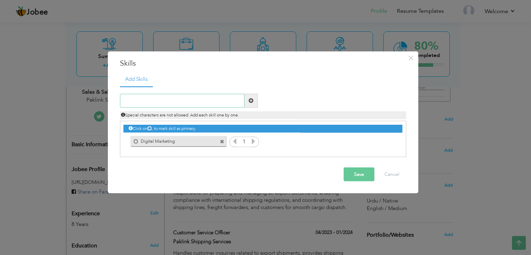
click at [192, 103] on input "text" at bounding box center [182, 101] width 124 height 14
click at [189, 101] on input "text" at bounding box center [182, 101] width 124 height 14
click at [198, 99] on input "E-Commerce" at bounding box center [182, 101] width 124 height 14
type input "E-Commerce"
click at [250, 100] on span at bounding box center [250, 100] width 5 height 5
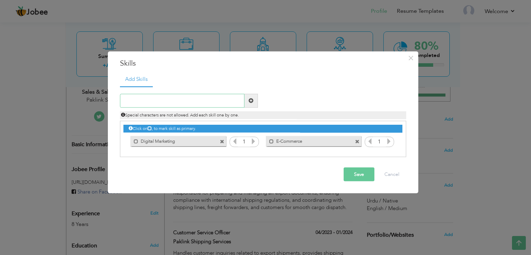
click at [221, 101] on input "text" at bounding box center [182, 101] width 124 height 14
click at [351, 178] on button "Save" at bounding box center [358, 174] width 31 height 14
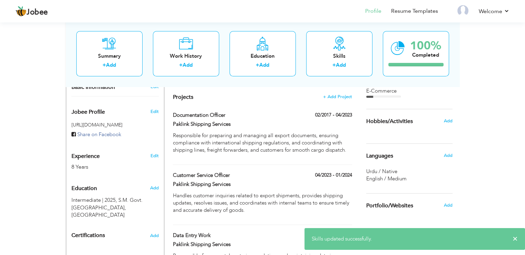
scroll to position [209, 0]
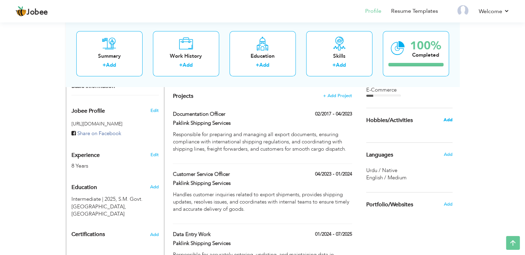
click at [447, 119] on span "Add" at bounding box center [448, 120] width 9 height 6
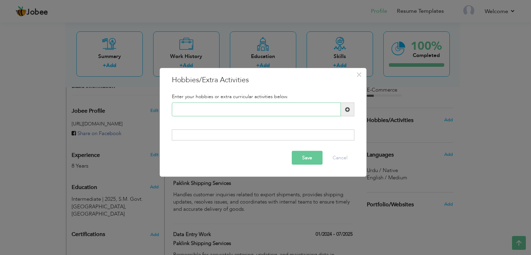
click at [251, 108] on input "text" at bounding box center [256, 110] width 169 height 14
type input "Running or Joging"
click at [348, 110] on span at bounding box center [347, 109] width 5 height 5
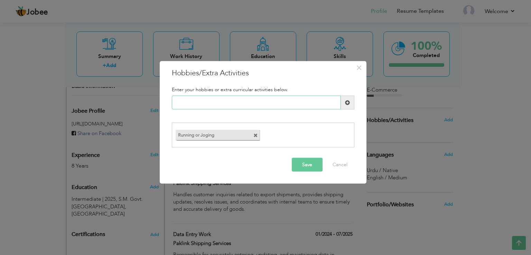
click at [294, 105] on input "text" at bounding box center [256, 103] width 169 height 14
click at [268, 104] on input "text" at bounding box center [256, 103] width 169 height 14
drag, startPoint x: 265, startPoint y: 103, endPoint x: 12, endPoint y: 104, distance: 252.9
click at [12, 104] on div "× Hobbies/Extra Activities Enter your hobbies or extra curricular activities be…" at bounding box center [265, 127] width 531 height 255
type input "Outing with Friends"
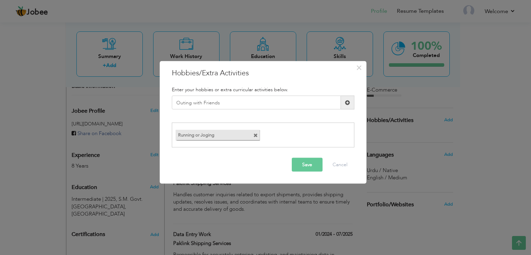
click at [345, 103] on span at bounding box center [347, 102] width 5 height 5
click at [286, 104] on input "text" at bounding box center [256, 103] width 169 height 14
type input "Gaming"
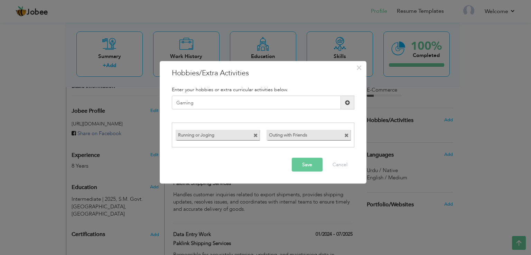
click at [348, 104] on span at bounding box center [347, 102] width 5 height 5
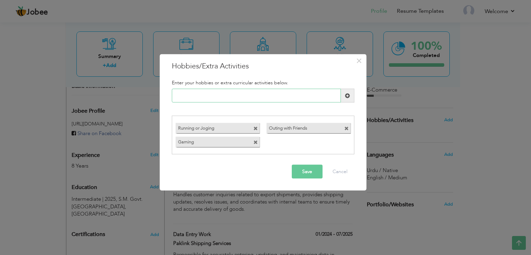
click at [250, 97] on input "text" at bounding box center [256, 96] width 169 height 14
type input "D"
type input "Excercises"
click at [350, 99] on span at bounding box center [347, 96] width 13 height 14
click at [304, 171] on button "Save" at bounding box center [307, 171] width 31 height 14
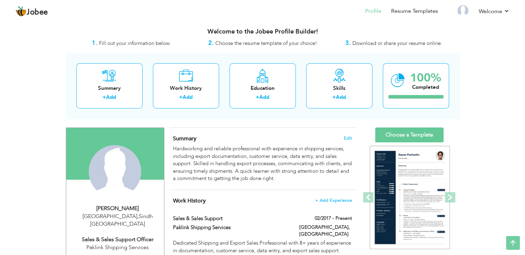
scroll to position [0, 0]
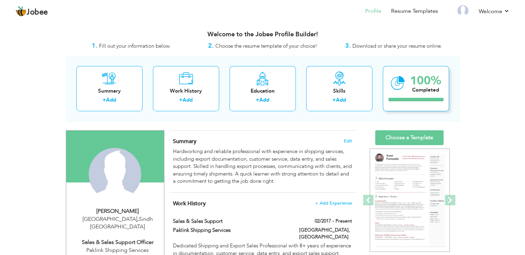
click at [414, 92] on div "Completed" at bounding box center [425, 89] width 31 height 7
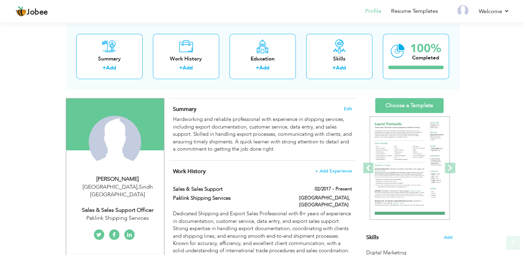
scroll to position [40, 0]
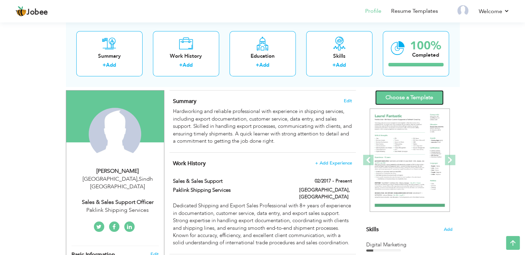
click at [406, 98] on link "Choose a Template" at bounding box center [410, 97] width 68 height 15
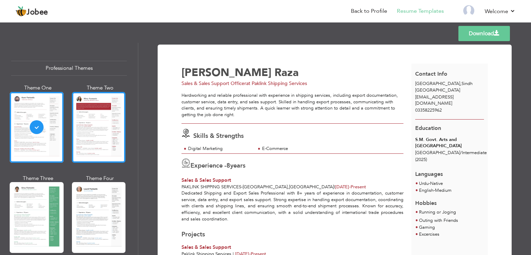
click at [90, 113] on div at bounding box center [99, 127] width 54 height 71
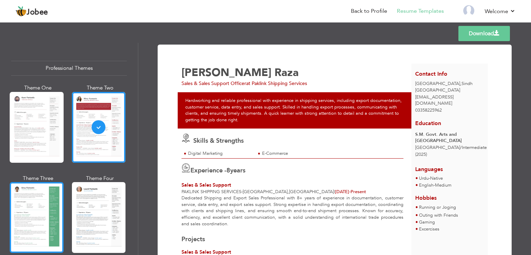
click at [28, 210] on div at bounding box center [37, 217] width 54 height 71
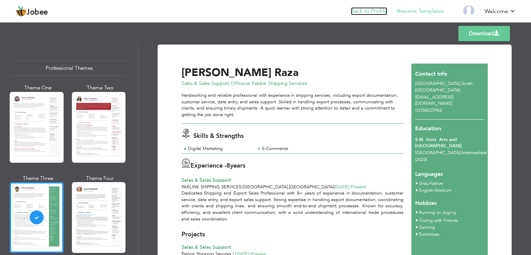
click at [377, 9] on link "Back to Profile" at bounding box center [369, 11] width 36 height 8
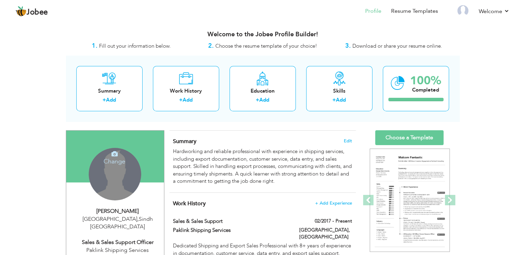
click at [122, 174] on div "Change Remove" at bounding box center [115, 174] width 53 height 53
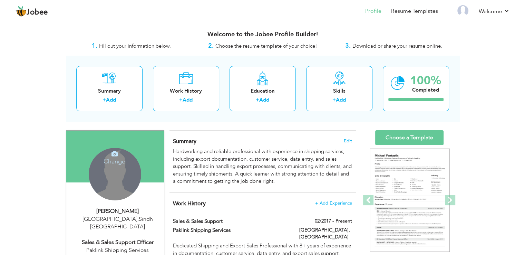
click at [109, 156] on h4 "Change" at bounding box center [114, 157] width 49 height 17
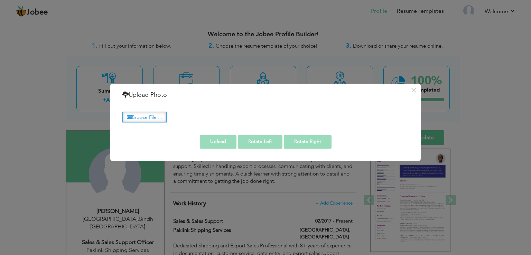
click at [157, 117] on label "Browse File ..." at bounding box center [144, 117] width 44 height 11
click at [0, 0] on input "Browse File ..." at bounding box center [0, 0] width 0 height 0
click at [155, 118] on label "Browse File ..." at bounding box center [144, 117] width 44 height 11
click at [0, 0] on input "Browse File ..." at bounding box center [0, 0] width 0 height 0
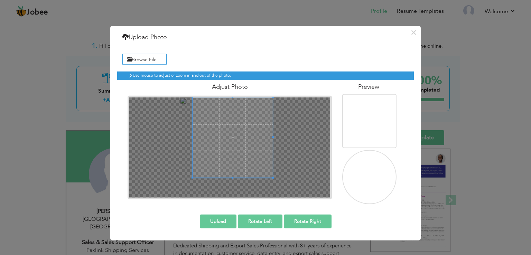
click at [253, 140] on span at bounding box center [232, 137] width 80 height 80
click at [250, 164] on span at bounding box center [229, 137] width 80 height 80
click at [224, 219] on button "Upload" at bounding box center [218, 221] width 37 height 14
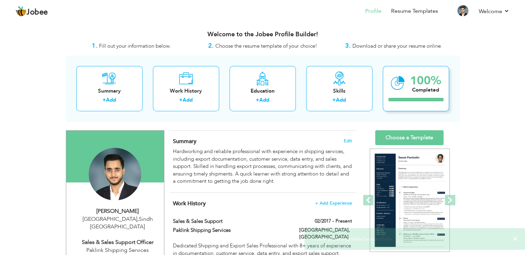
click at [420, 89] on div "Completed" at bounding box center [425, 89] width 31 height 7
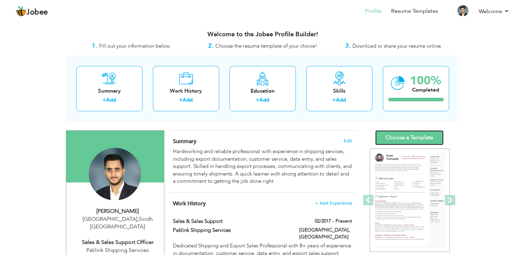
click at [403, 136] on link "Choose a Template" at bounding box center [410, 137] width 68 height 15
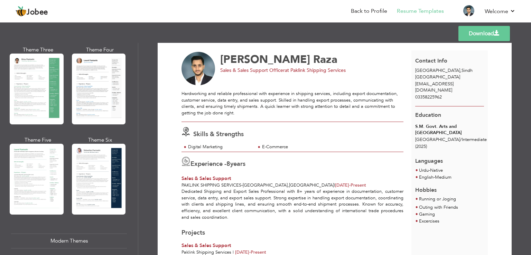
scroll to position [129, 0]
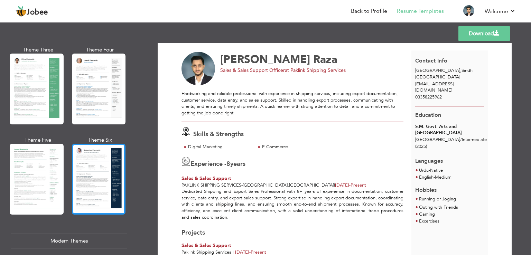
click at [109, 155] on div at bounding box center [99, 179] width 54 height 71
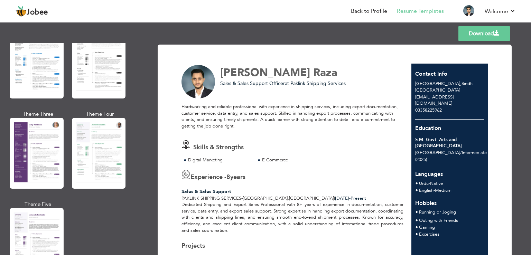
scroll to position [604, 0]
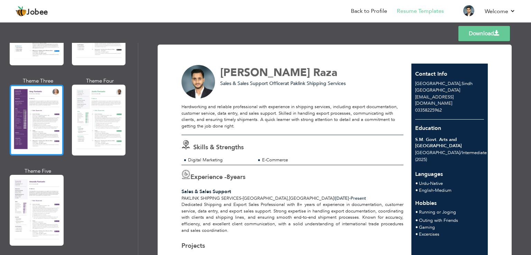
click at [42, 122] on div at bounding box center [37, 120] width 54 height 71
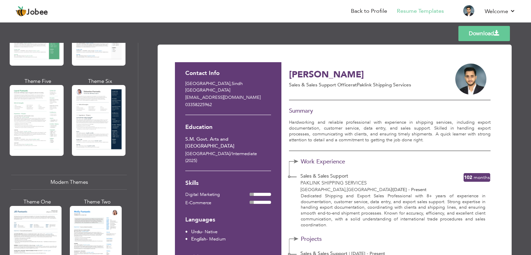
scroll to position [176, 0]
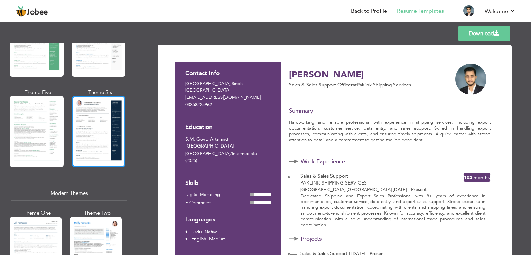
click at [118, 116] on div at bounding box center [99, 131] width 54 height 71
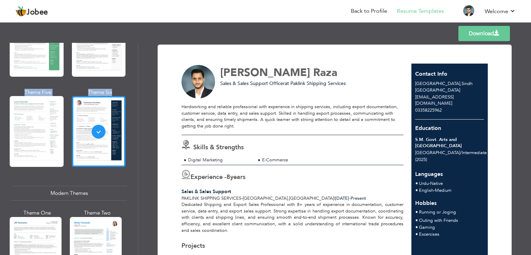
drag, startPoint x: 135, startPoint y: 87, endPoint x: 136, endPoint y: 78, distance: 9.3
click at [136, 78] on div "Professional Themes Theme One Theme Two Theme Three Theme Six" at bounding box center [69, 149] width 138 height 212
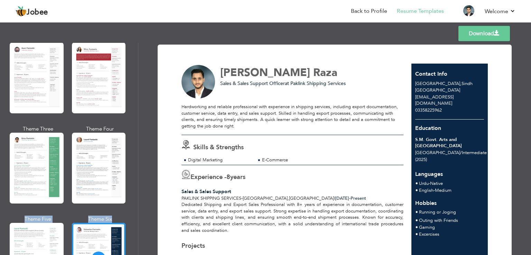
scroll to position [46, 0]
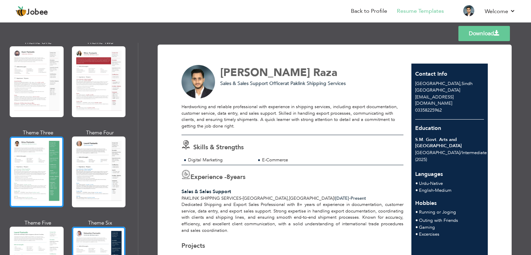
click at [35, 159] on div at bounding box center [37, 171] width 54 height 71
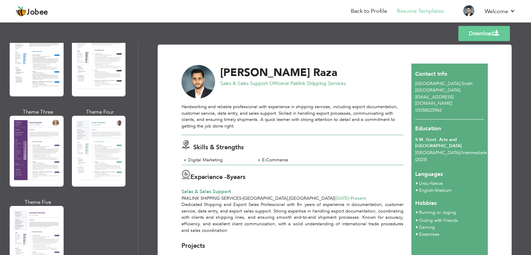
scroll to position [590, 0]
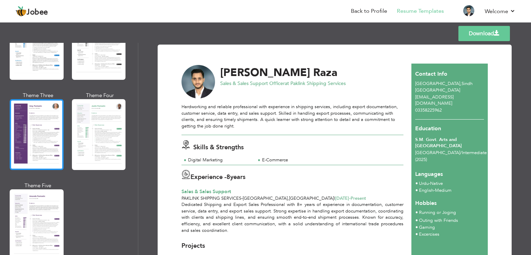
click at [44, 123] on div at bounding box center [37, 134] width 54 height 71
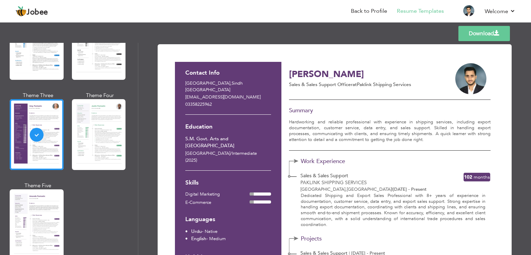
scroll to position [0, 0]
click at [374, 11] on link "Back to Profile" at bounding box center [369, 11] width 36 height 8
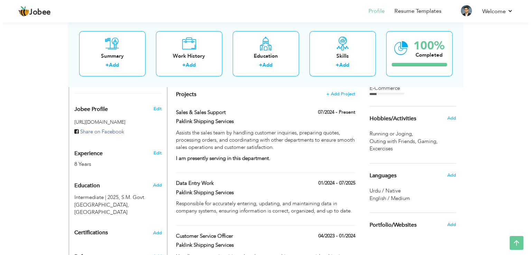
scroll to position [210, 0]
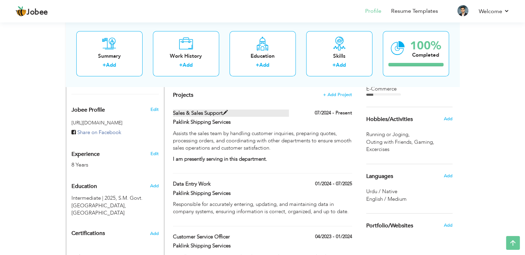
click at [226, 112] on span at bounding box center [225, 112] width 5 height 5
type input "Sales & Sales Support"
type input "Paklink Shipping Services"
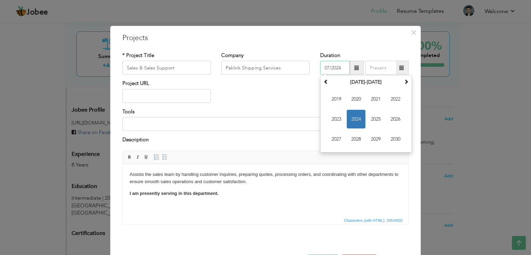
click at [338, 71] on input "07/2024" at bounding box center [335, 68] width 30 height 14
click at [373, 121] on span "2025" at bounding box center [375, 119] width 19 height 19
click at [376, 122] on span "Jul" at bounding box center [375, 119] width 19 height 19
click at [341, 67] on input "07/2025" at bounding box center [335, 68] width 30 height 14
click at [392, 117] on span "Aug" at bounding box center [395, 119] width 19 height 19
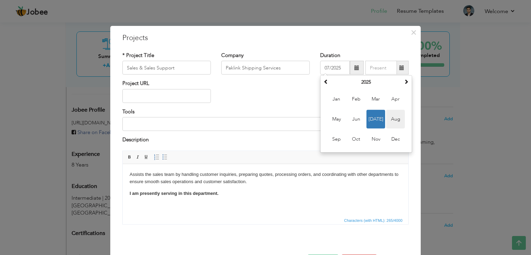
type input "08/2025"
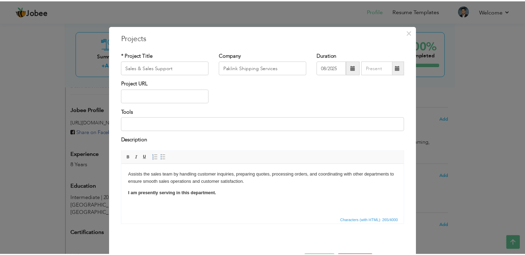
scroll to position [25, 0]
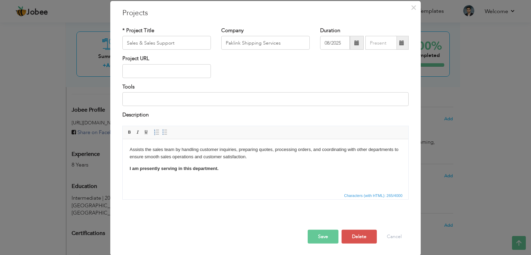
click at [321, 234] on button "Save" at bounding box center [322, 236] width 31 height 14
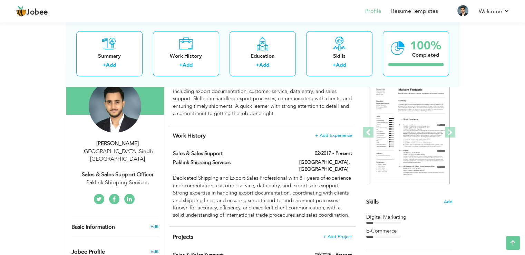
scroll to position [31, 0]
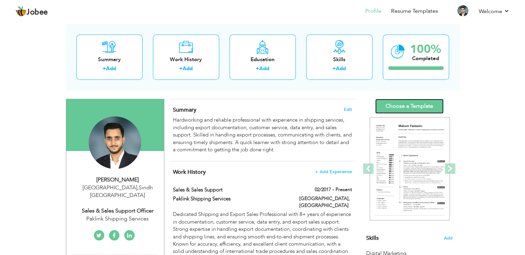
click at [399, 103] on link "Choose a Template" at bounding box center [410, 106] width 68 height 15
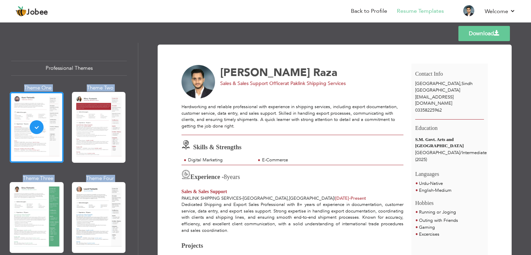
drag, startPoint x: 135, startPoint y: 63, endPoint x: 142, endPoint y: 86, distance: 23.4
click at [142, 86] on div "Professional Themes Theme One Theme Two Theme Three Theme Four" at bounding box center [265, 149] width 531 height 212
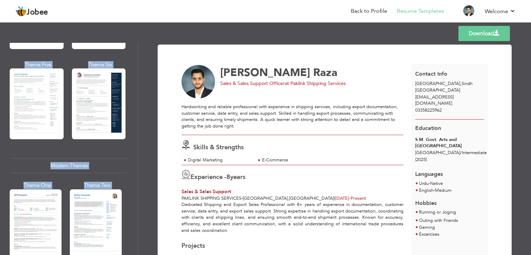
scroll to position [211, 0]
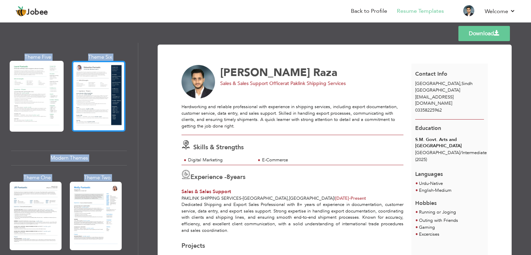
click at [101, 91] on div at bounding box center [99, 96] width 54 height 71
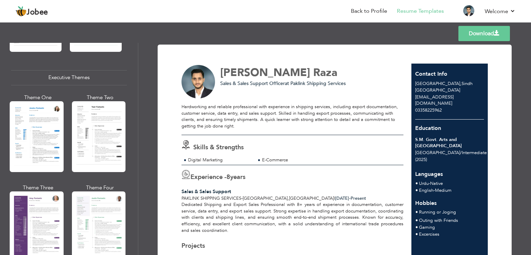
scroll to position [500, 0]
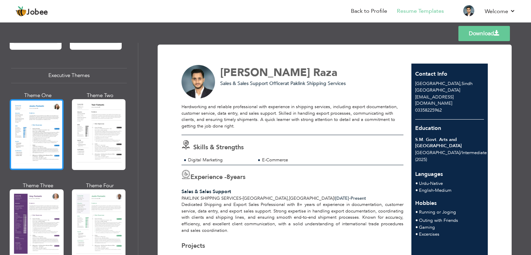
click at [28, 141] on div at bounding box center [37, 134] width 54 height 71
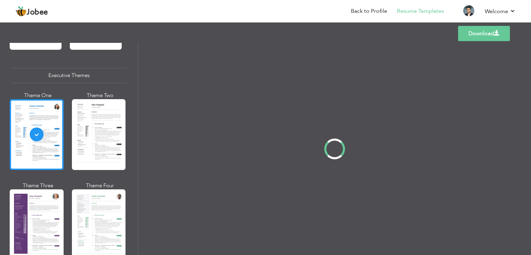
scroll to position [499, 0]
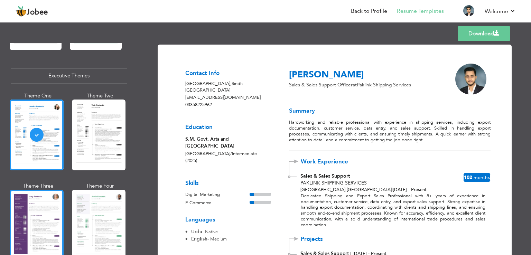
click at [49, 209] on div at bounding box center [37, 225] width 54 height 71
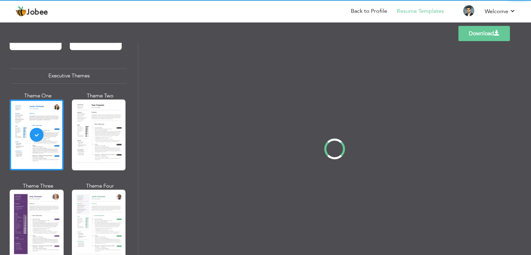
scroll to position [500, 0]
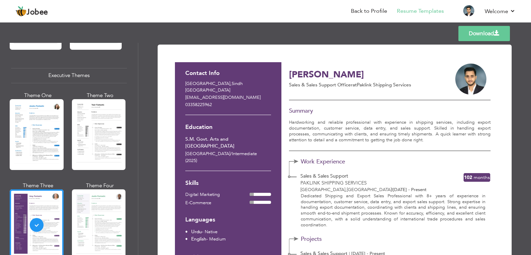
drag, startPoint x: 528, startPoint y: 90, endPoint x: 527, endPoint y: 110, distance: 19.7
click at [525, 112] on div "Download Contact Info [GEOGRAPHIC_DATA] [EMAIL_ADDRESS][DOMAIN_NAME] 0335822596…" at bounding box center [334, 149] width 392 height 212
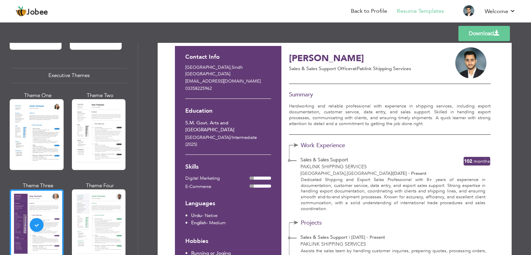
scroll to position [0, 0]
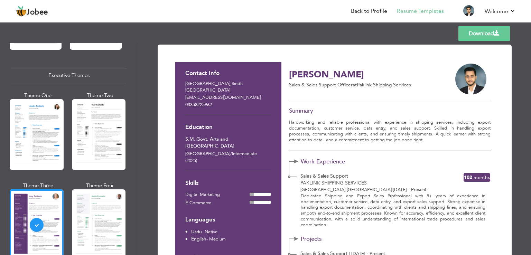
click at [482, 34] on link "Download" at bounding box center [483, 33] width 51 height 15
